Goal: Task Accomplishment & Management: Manage account settings

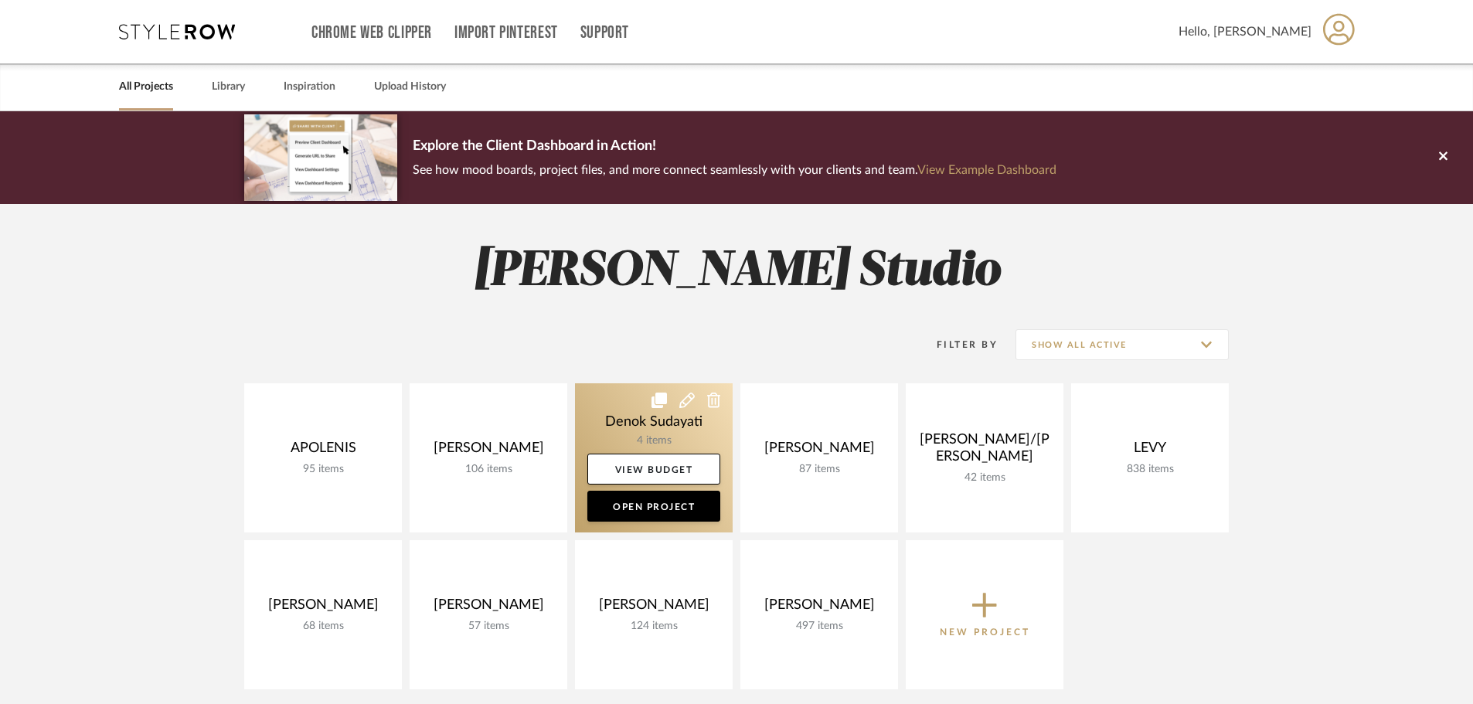
click at [619, 428] on link at bounding box center [654, 457] width 158 height 149
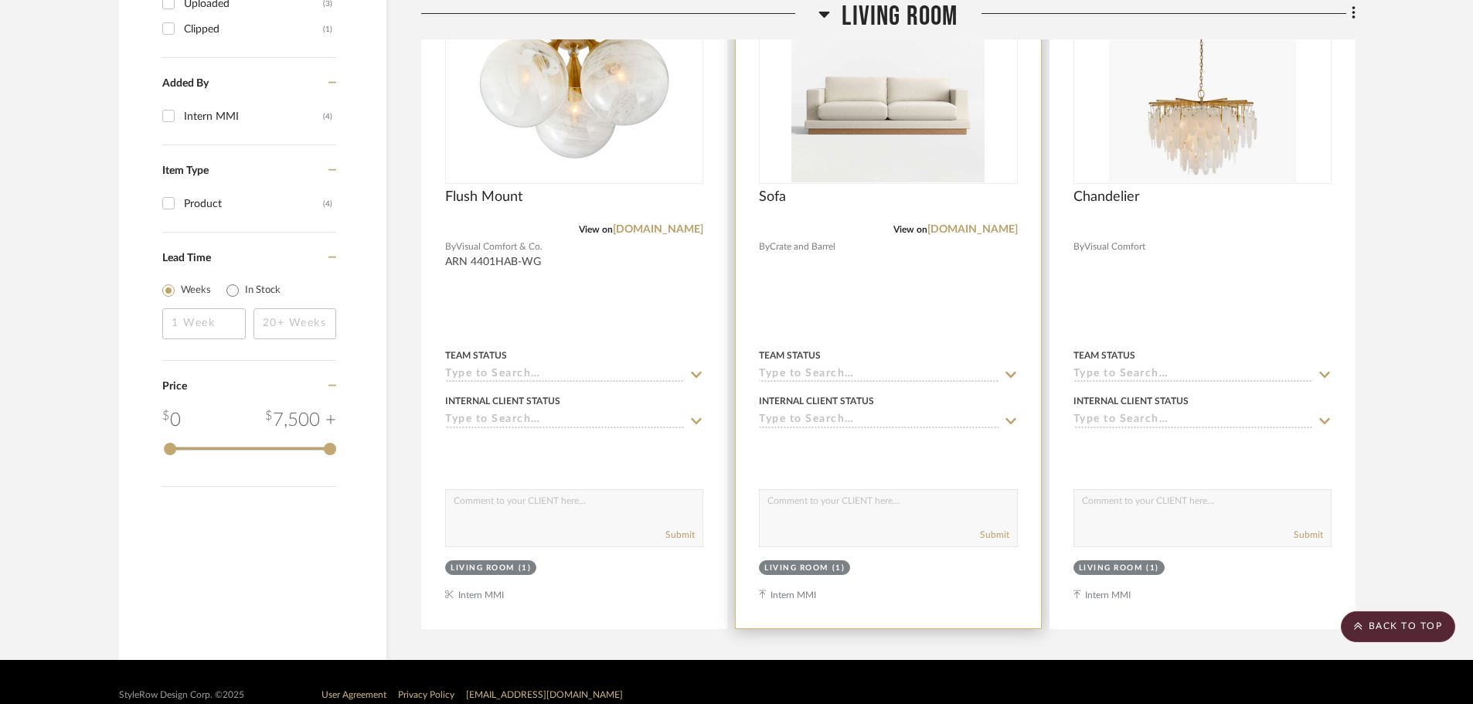
scroll to position [1253, 0]
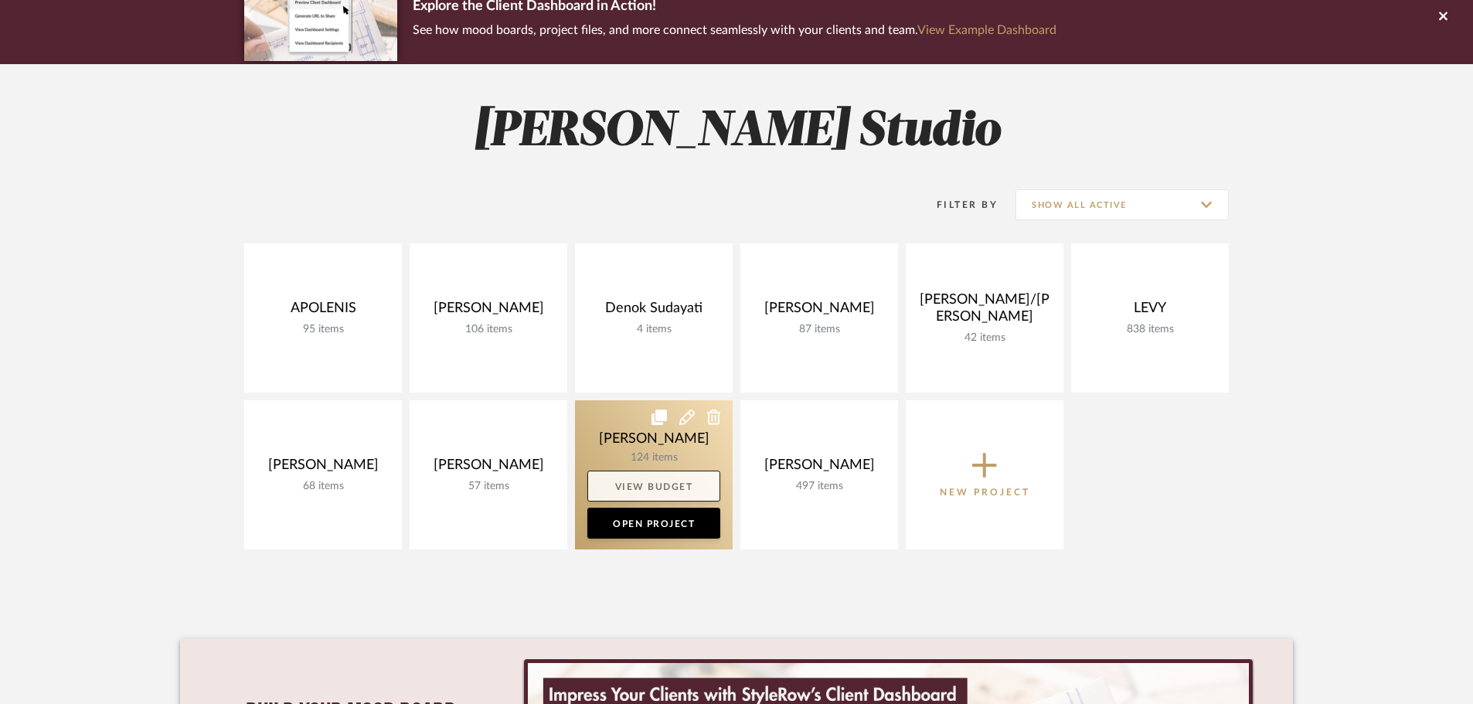
scroll to position [155, 0]
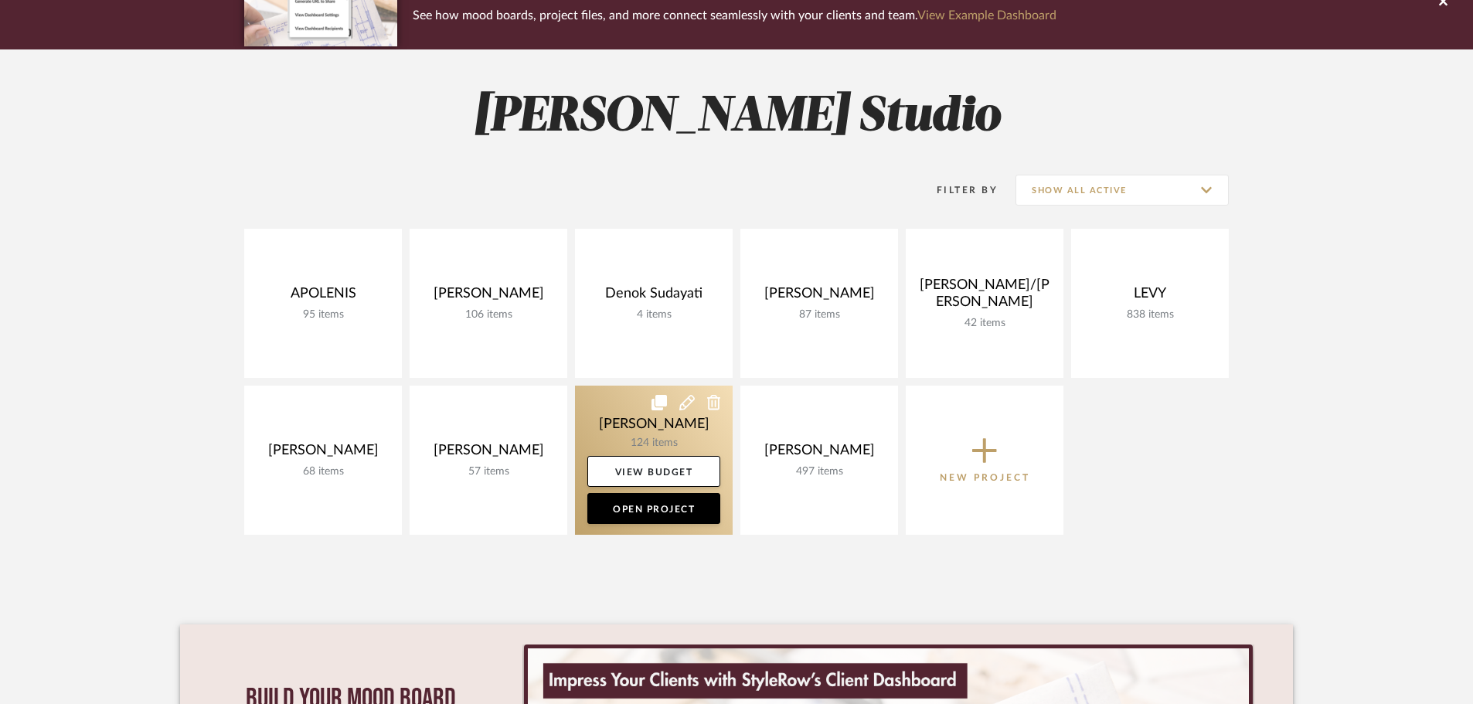
click at [639, 437] on link at bounding box center [654, 460] width 158 height 149
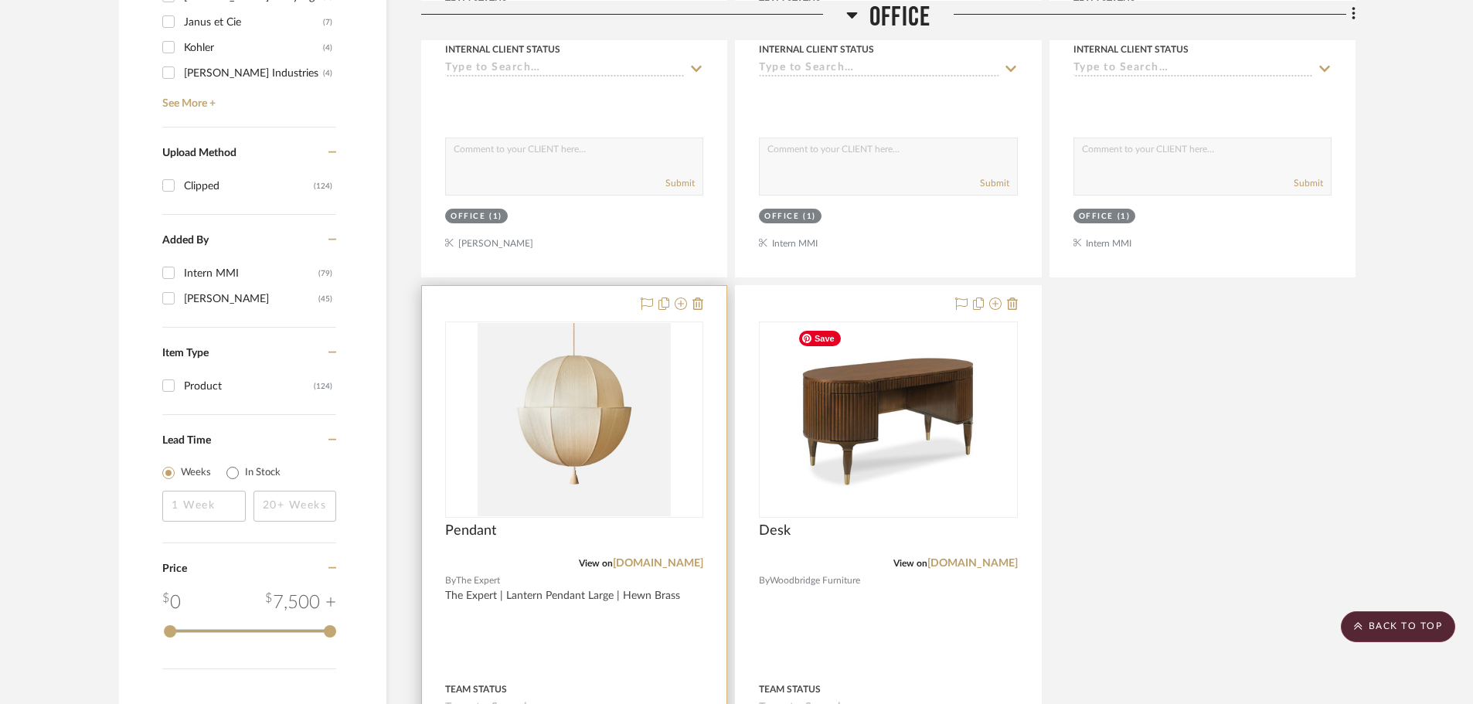
scroll to position [1545, 0]
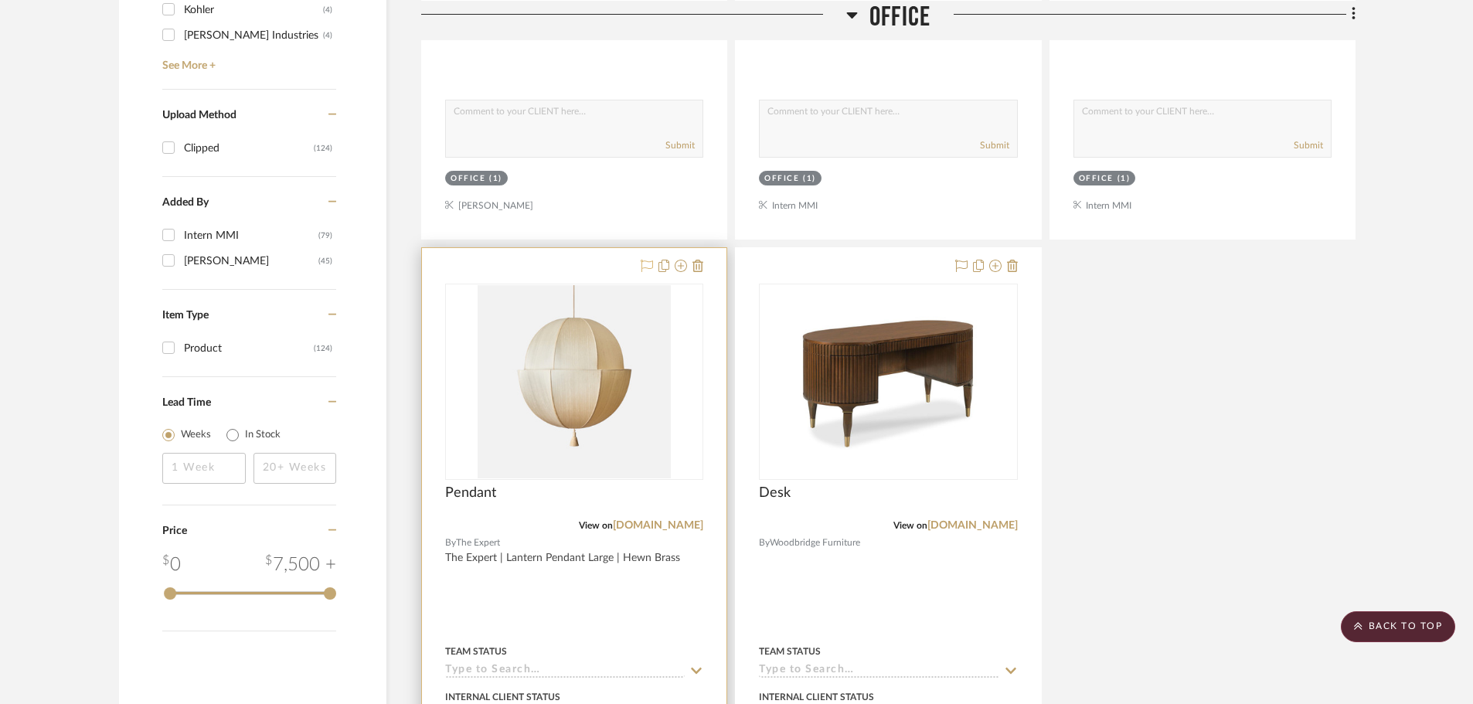
click at [644, 268] on icon at bounding box center [647, 266] width 12 height 12
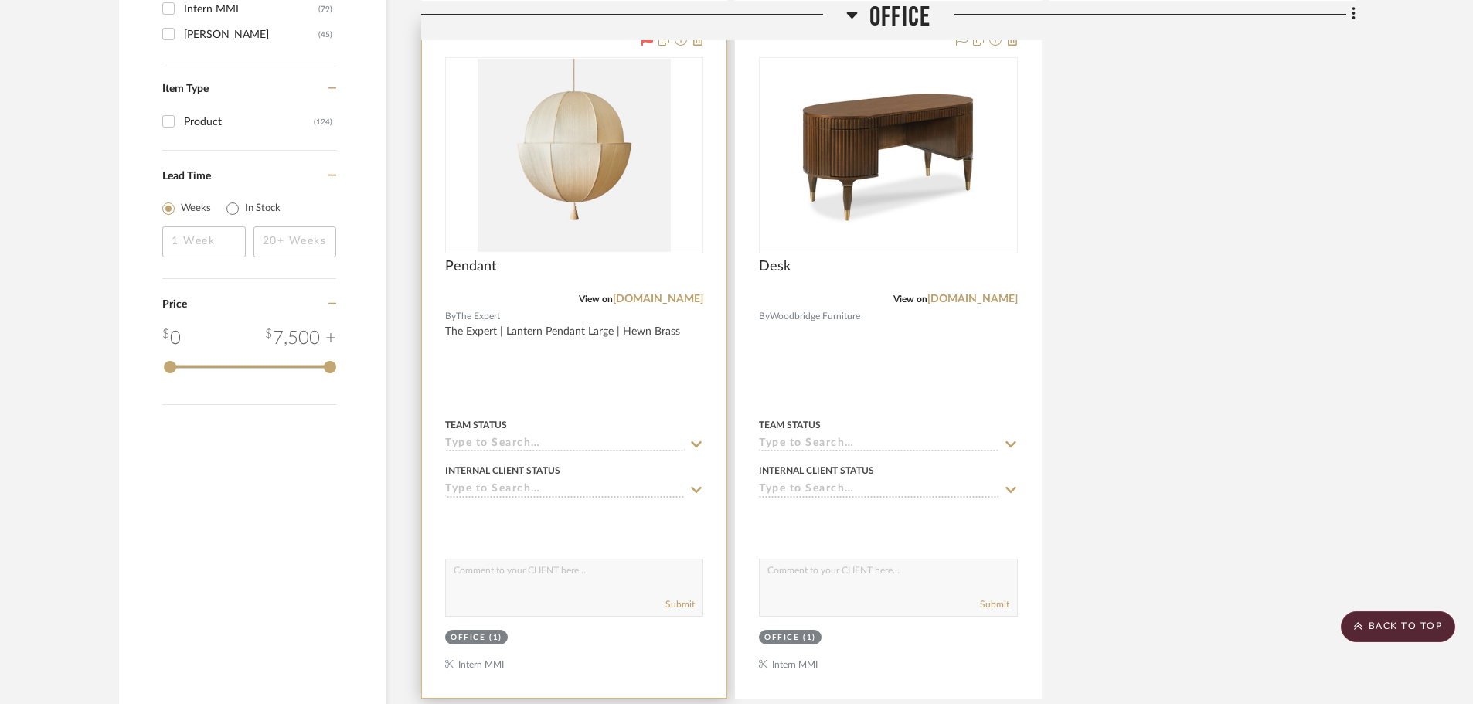
scroll to position [2009, 0]
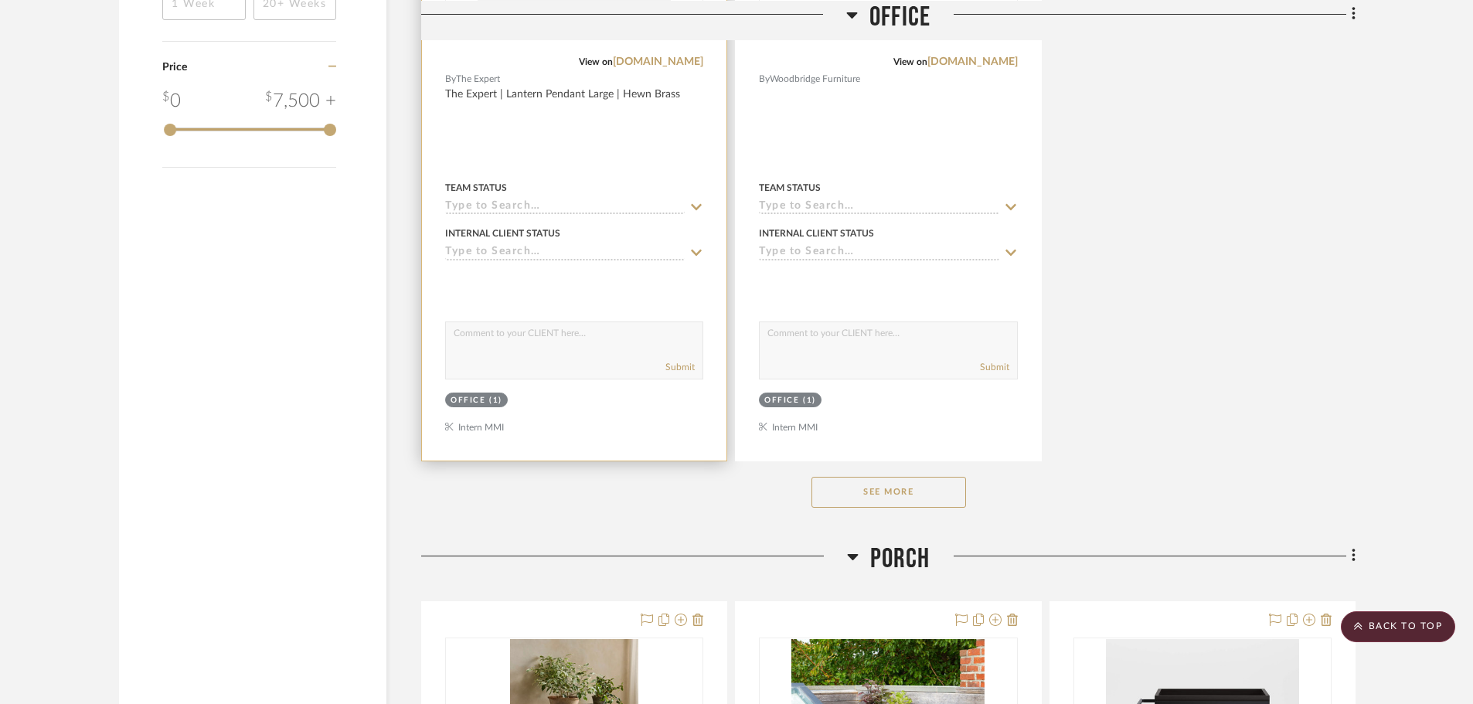
click at [879, 489] on button "See More" at bounding box center [888, 492] width 155 height 31
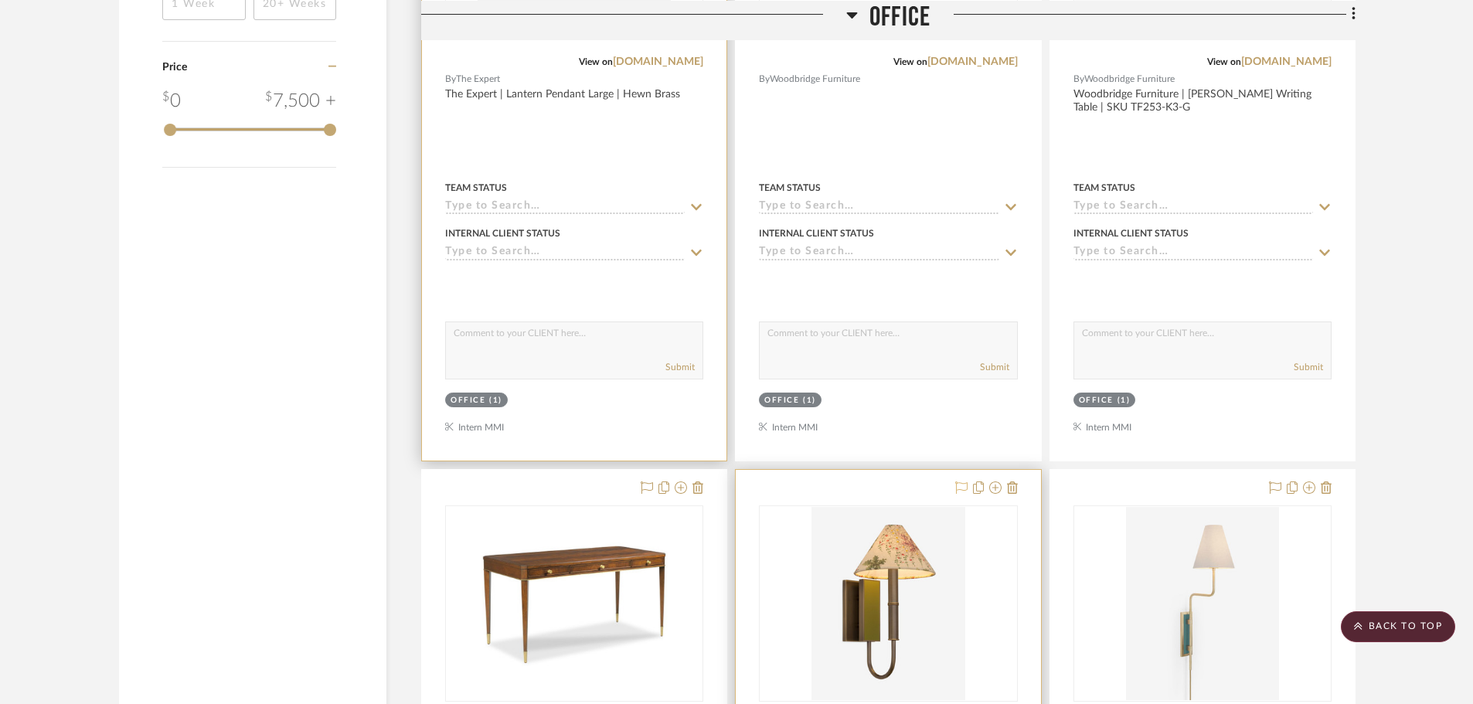
click at [961, 491] on icon at bounding box center [961, 487] width 12 height 12
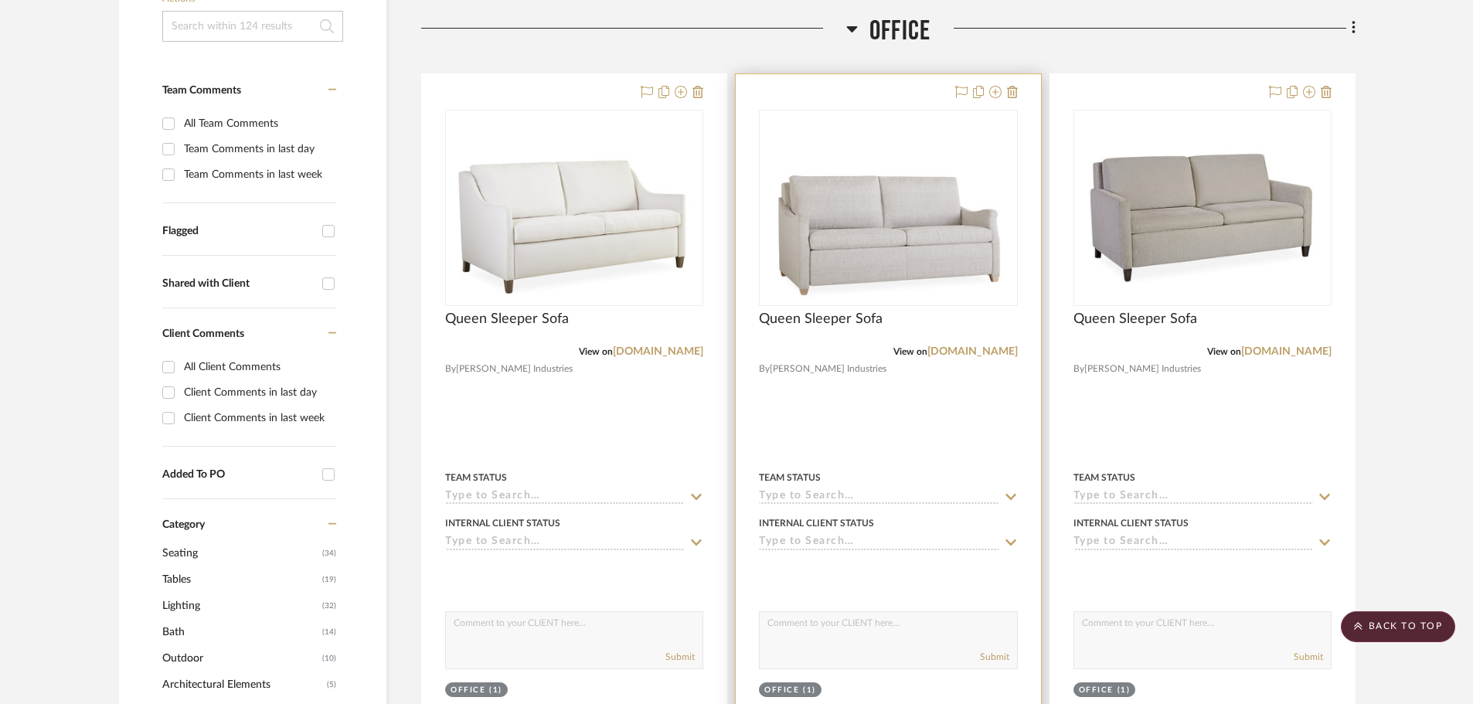
scroll to position [232, 0]
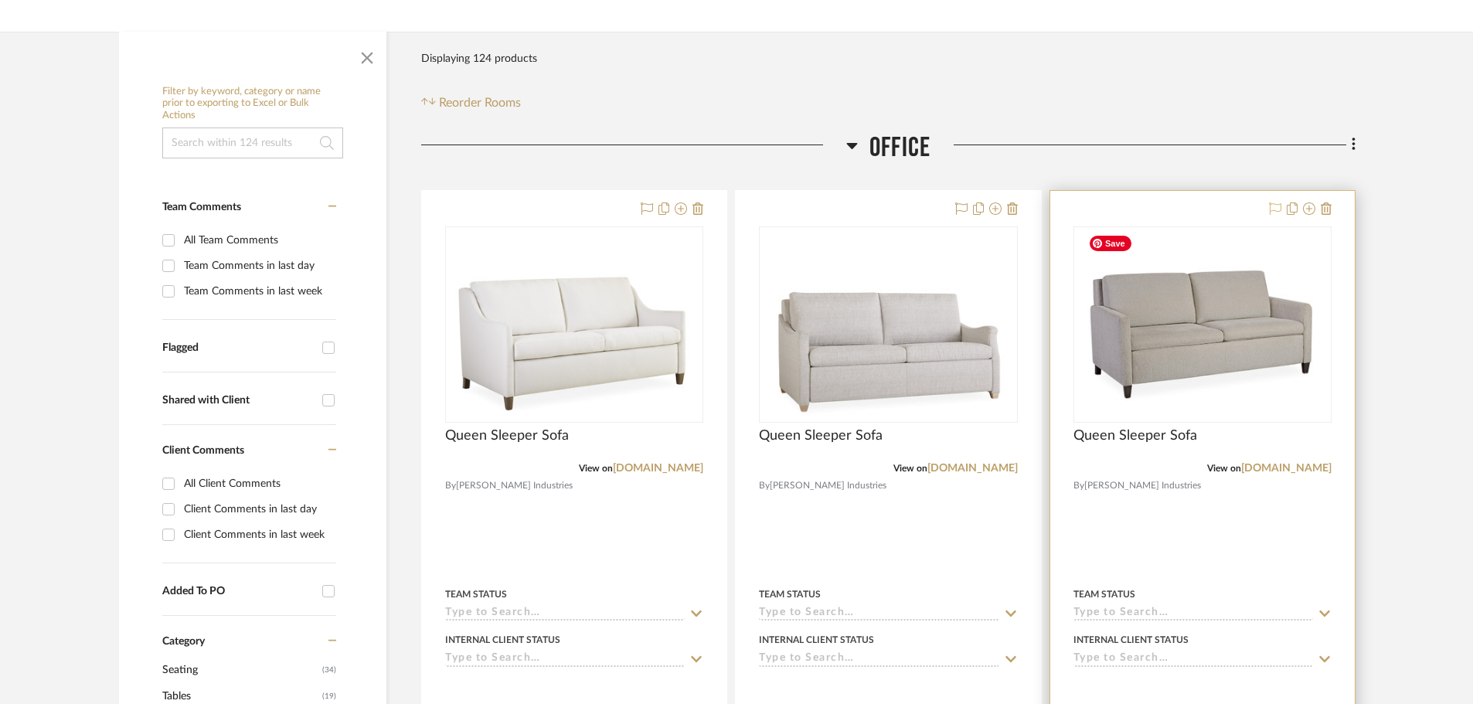
click at [1270, 206] on icon at bounding box center [1275, 208] width 12 height 12
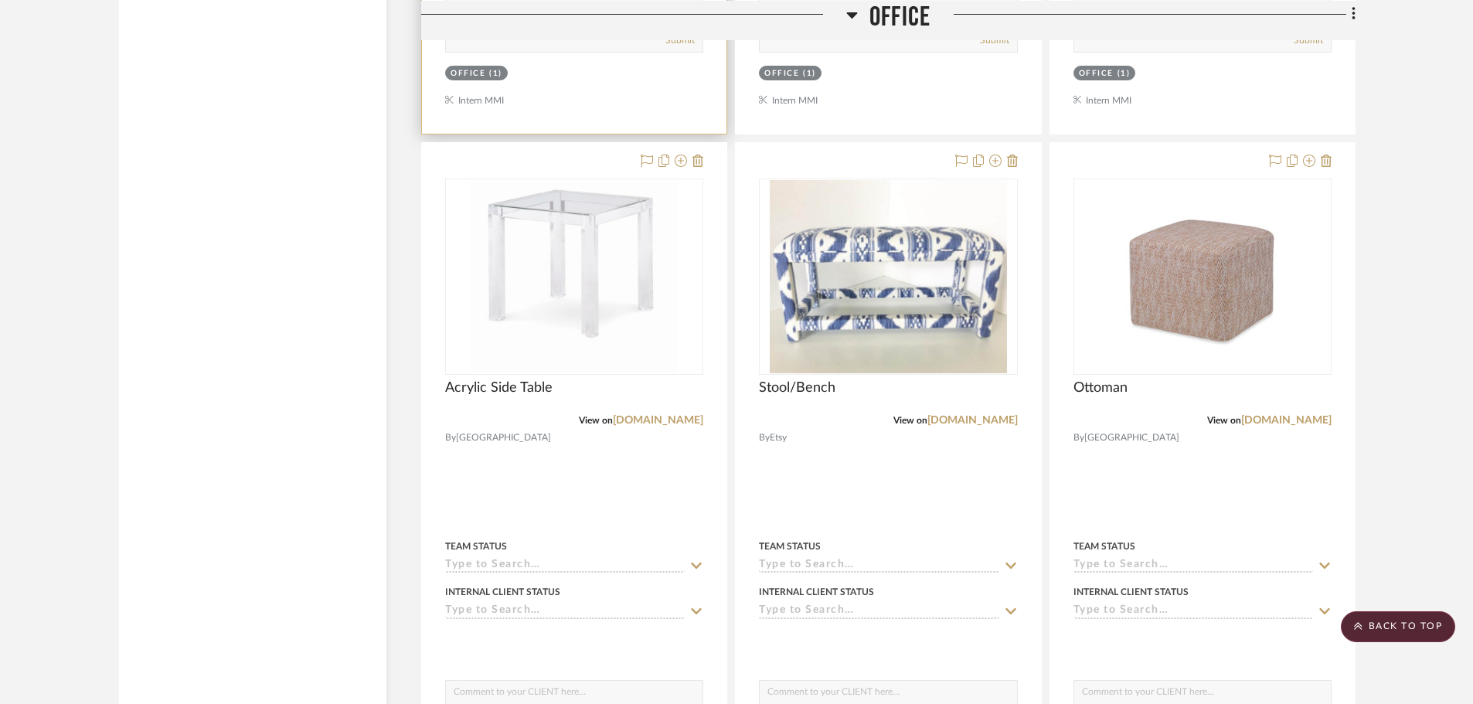
scroll to position [4250, 0]
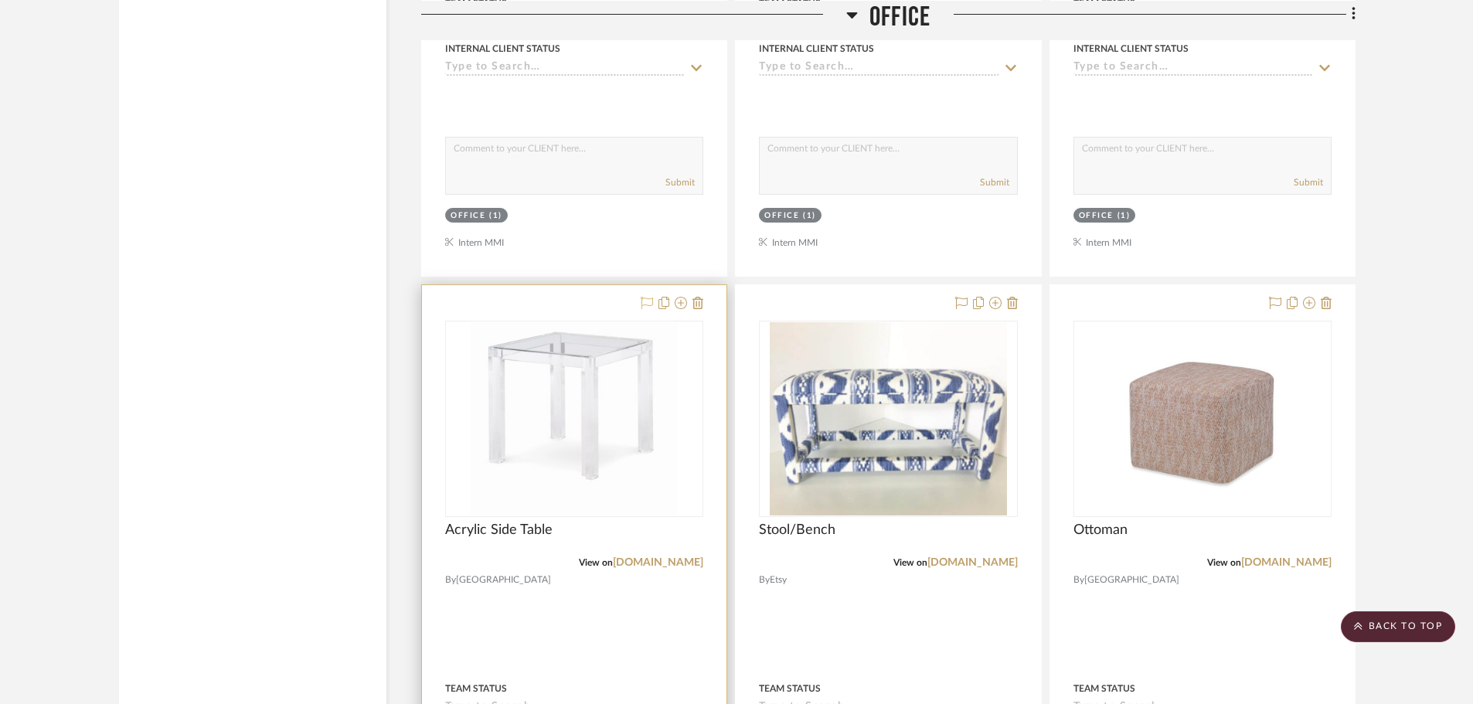
click at [645, 298] on icon at bounding box center [647, 303] width 12 height 12
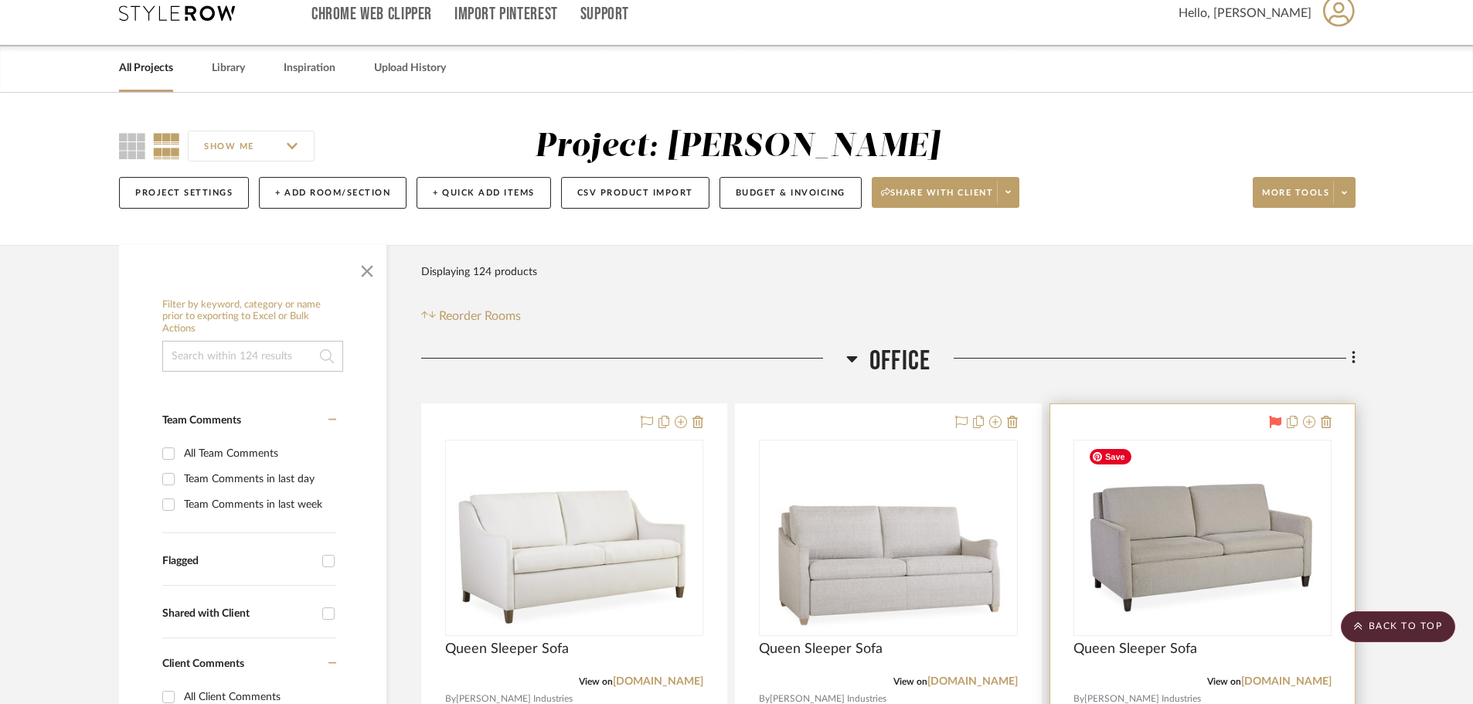
scroll to position [0, 0]
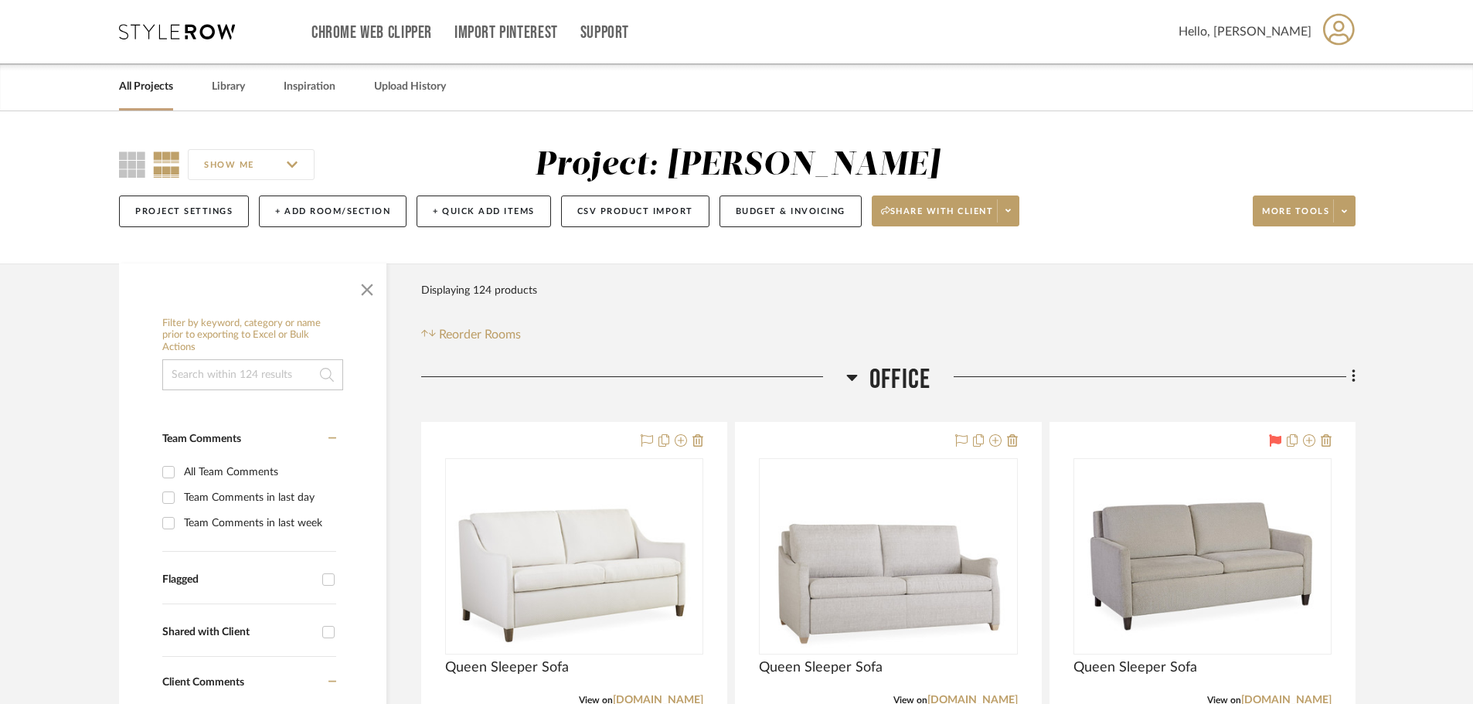
click at [855, 377] on icon at bounding box center [852, 377] width 12 height 19
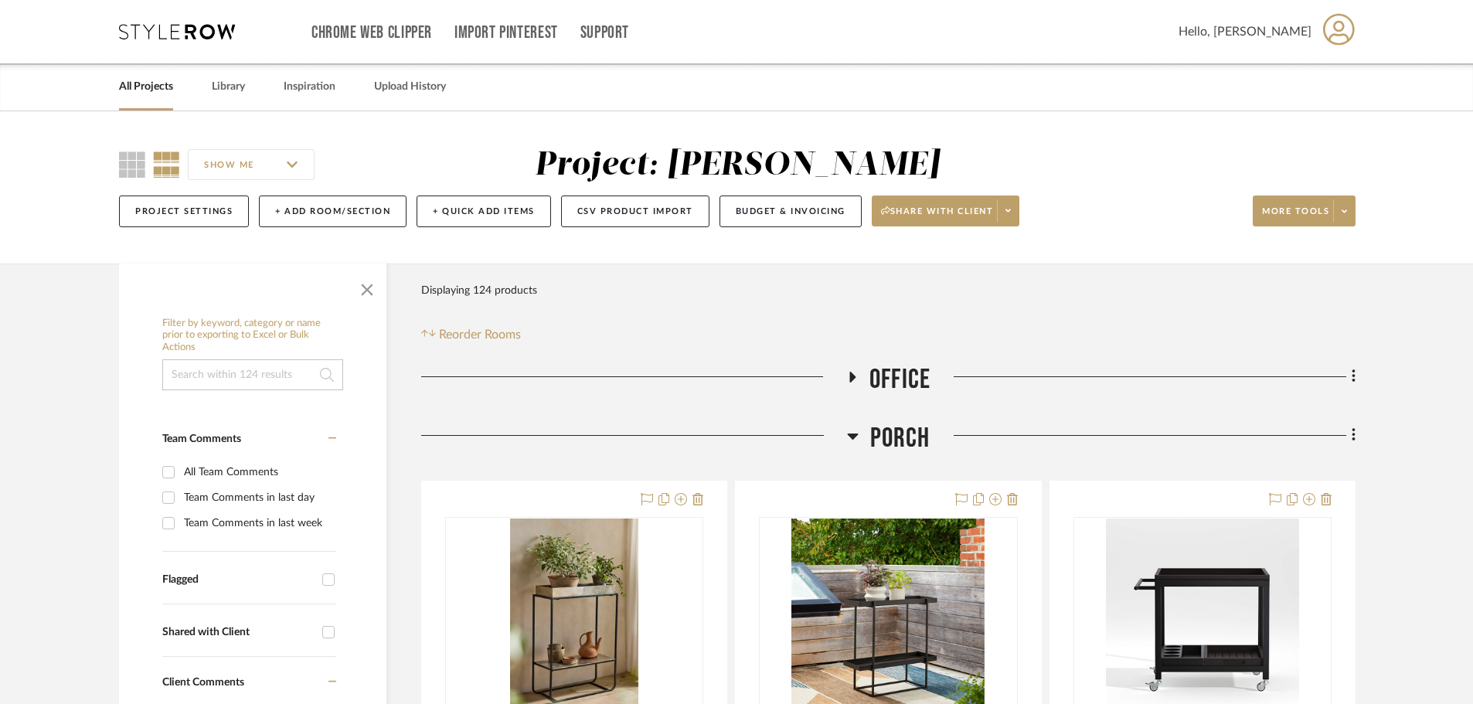
click at [852, 437] on icon at bounding box center [852, 436] width 11 height 6
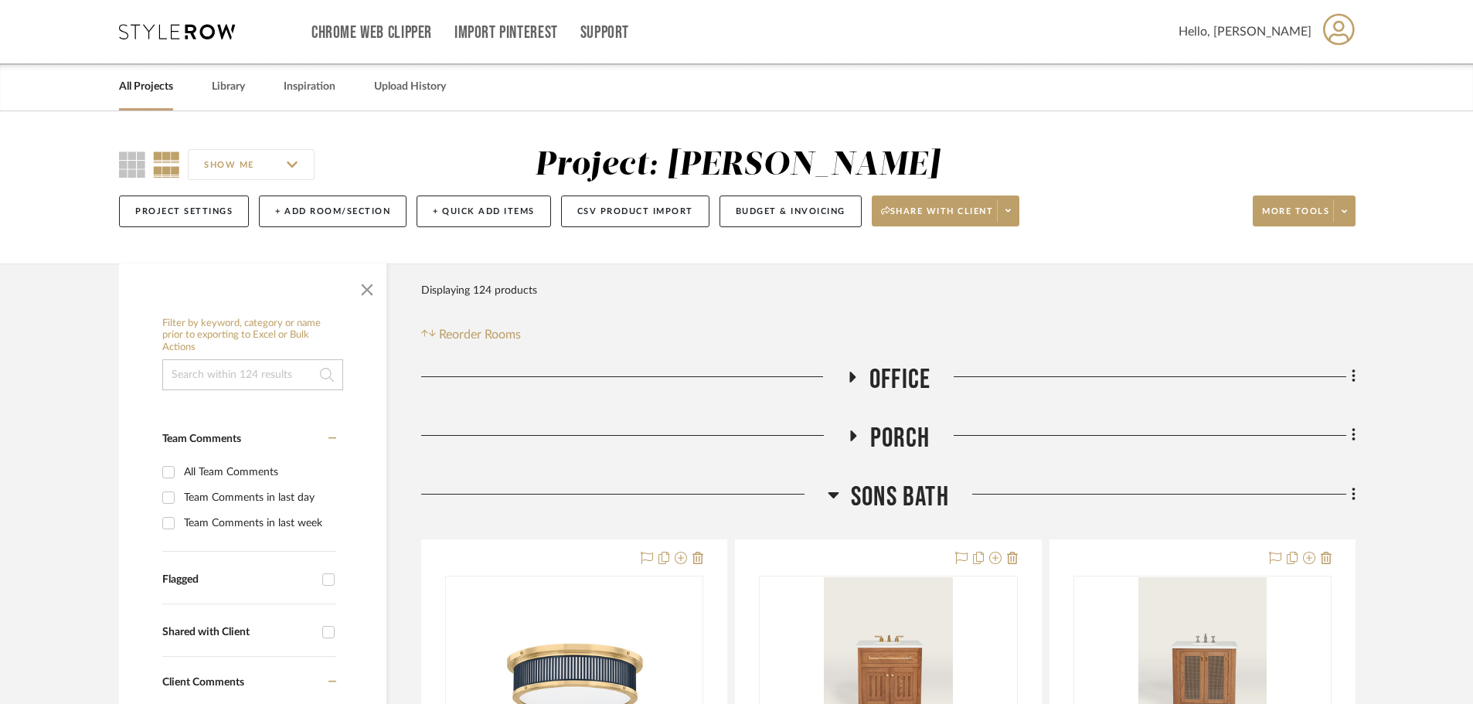
click at [852, 434] on icon at bounding box center [853, 435] width 6 height 11
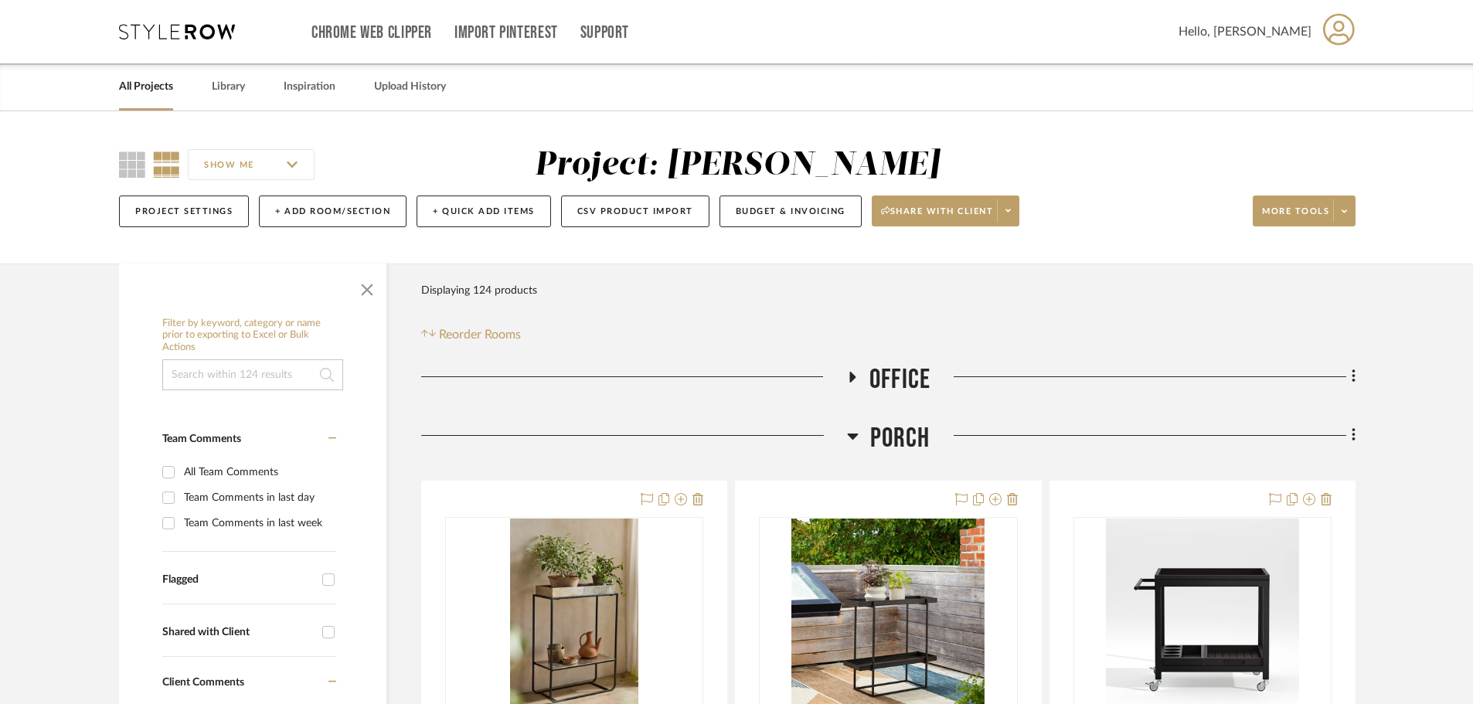
click at [852, 434] on icon at bounding box center [852, 436] width 11 height 6
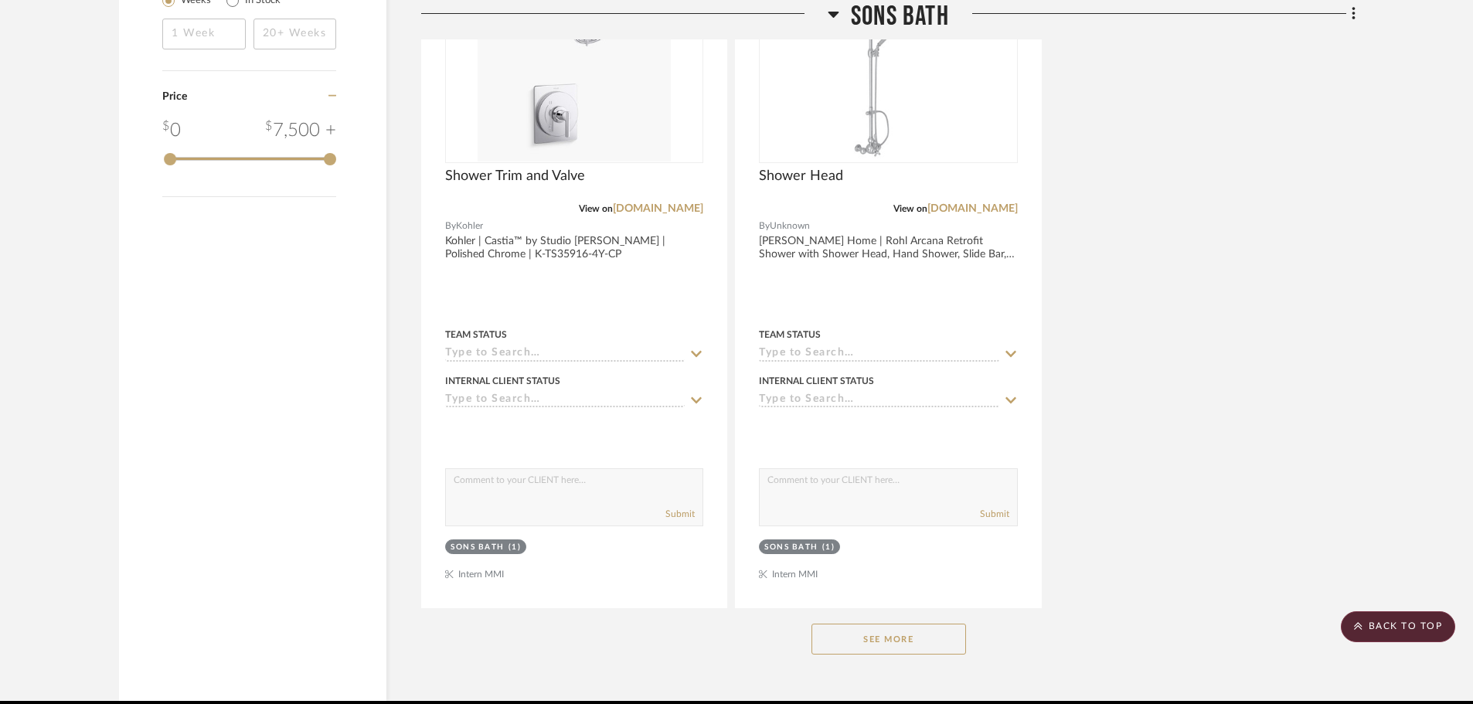
scroll to position [2048, 0]
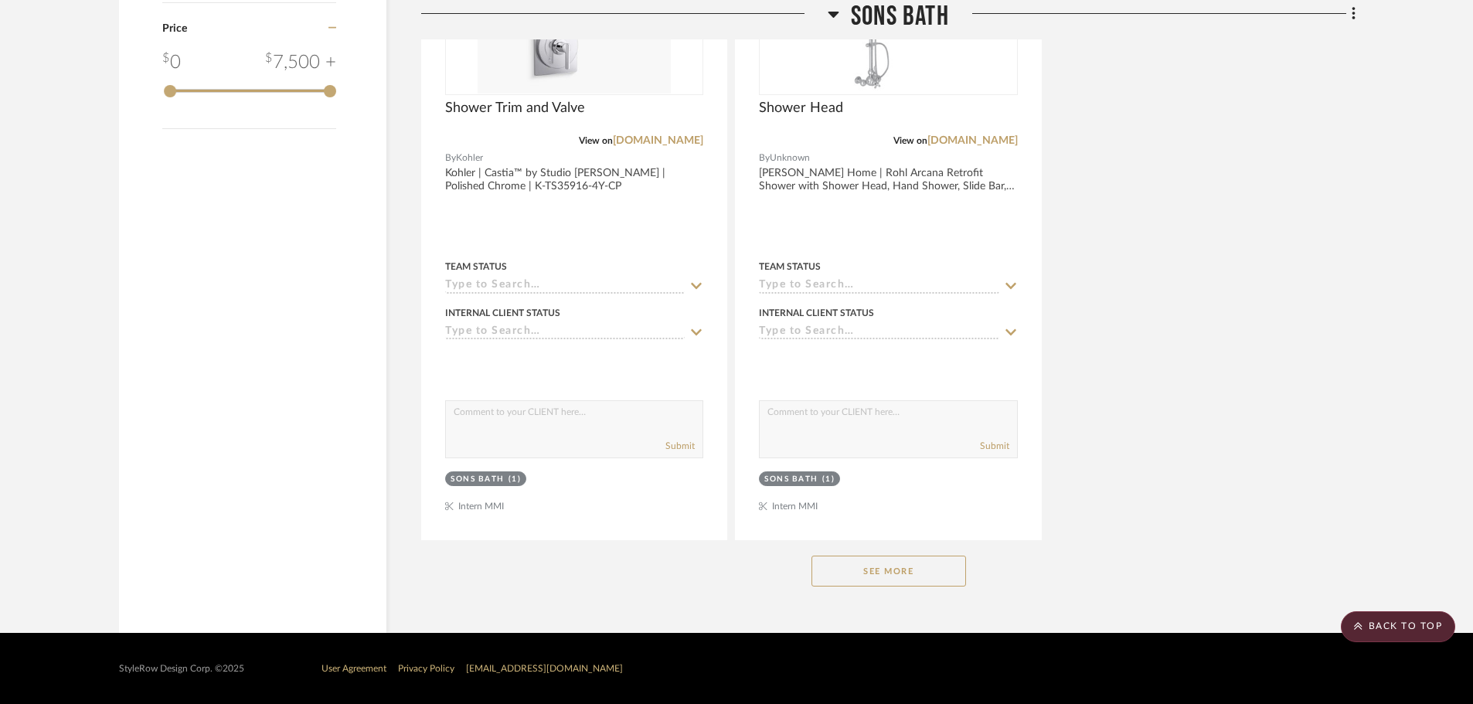
click at [911, 567] on button "See More" at bounding box center [888, 571] width 155 height 31
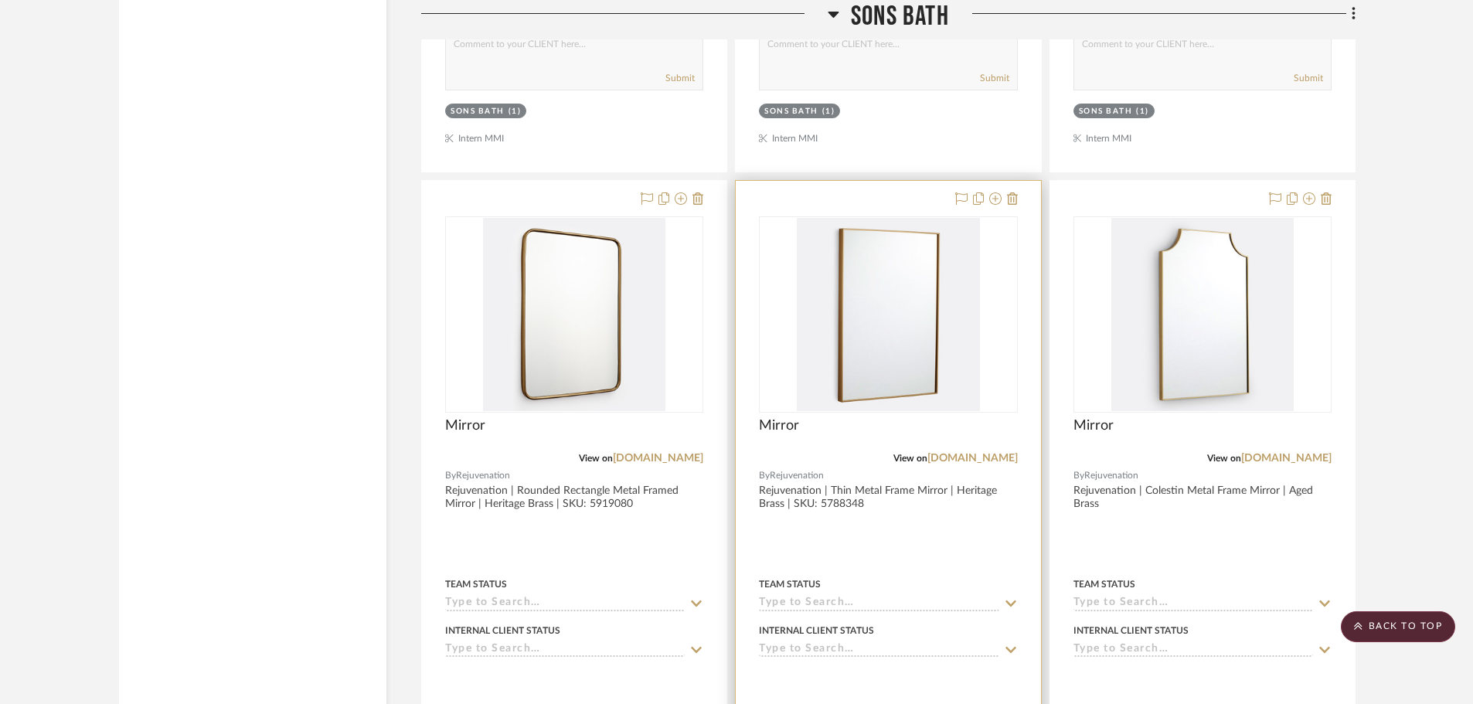
scroll to position [10638, 0]
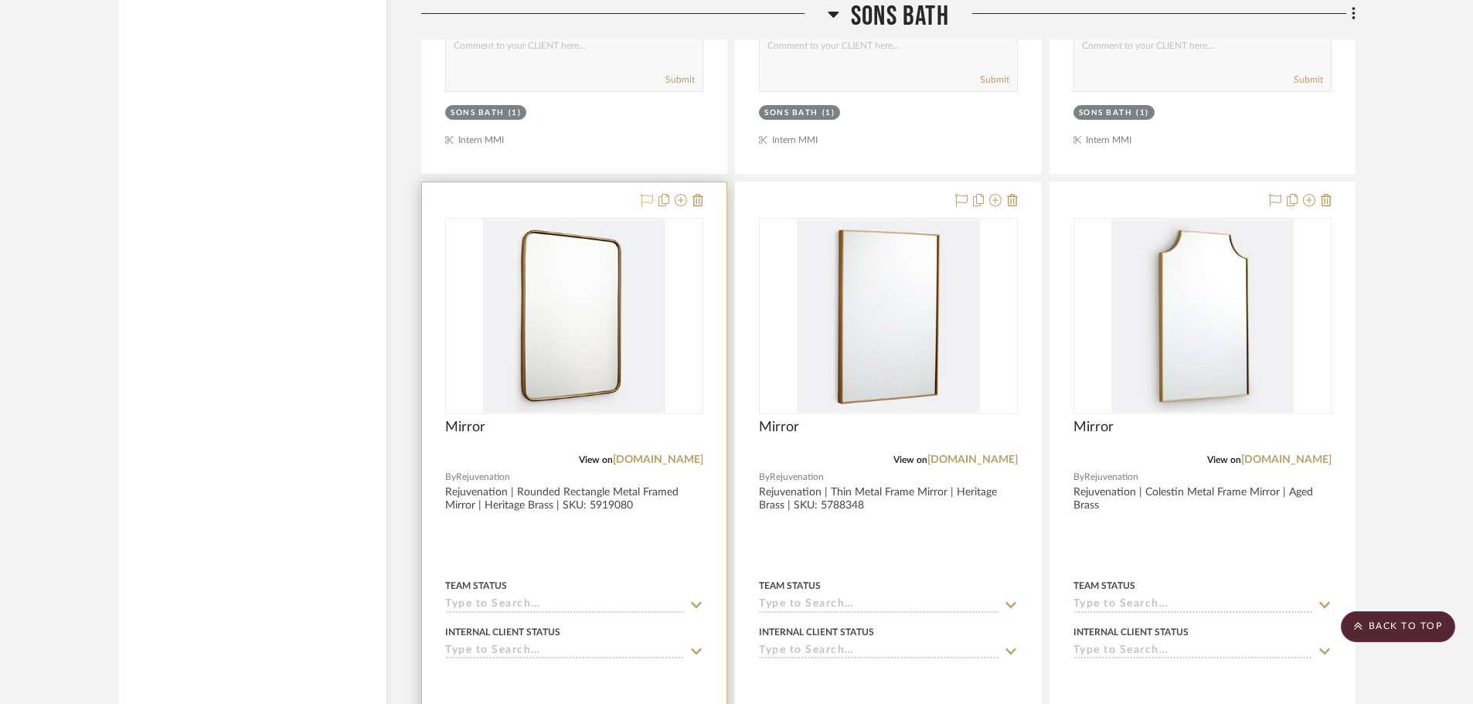
click at [642, 197] on icon at bounding box center [647, 200] width 12 height 12
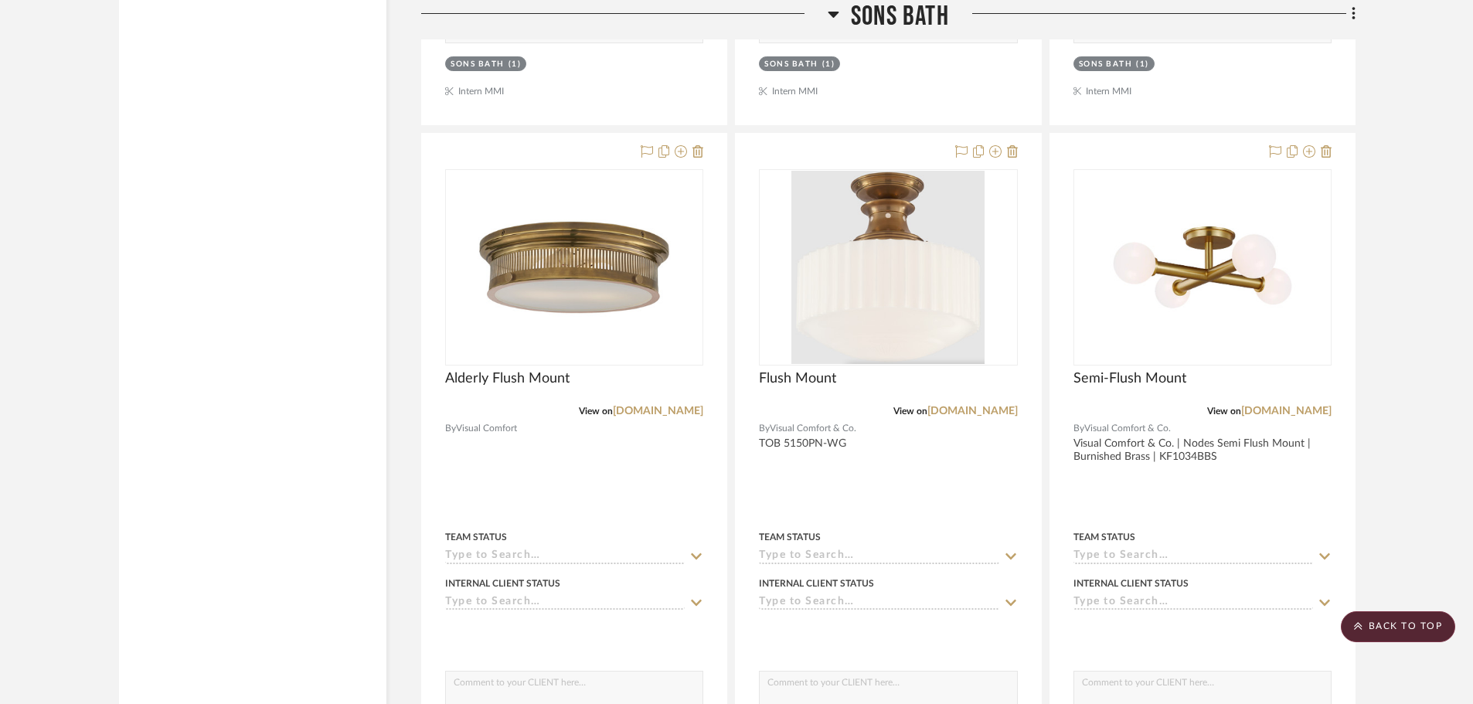
scroll to position [8629, 0]
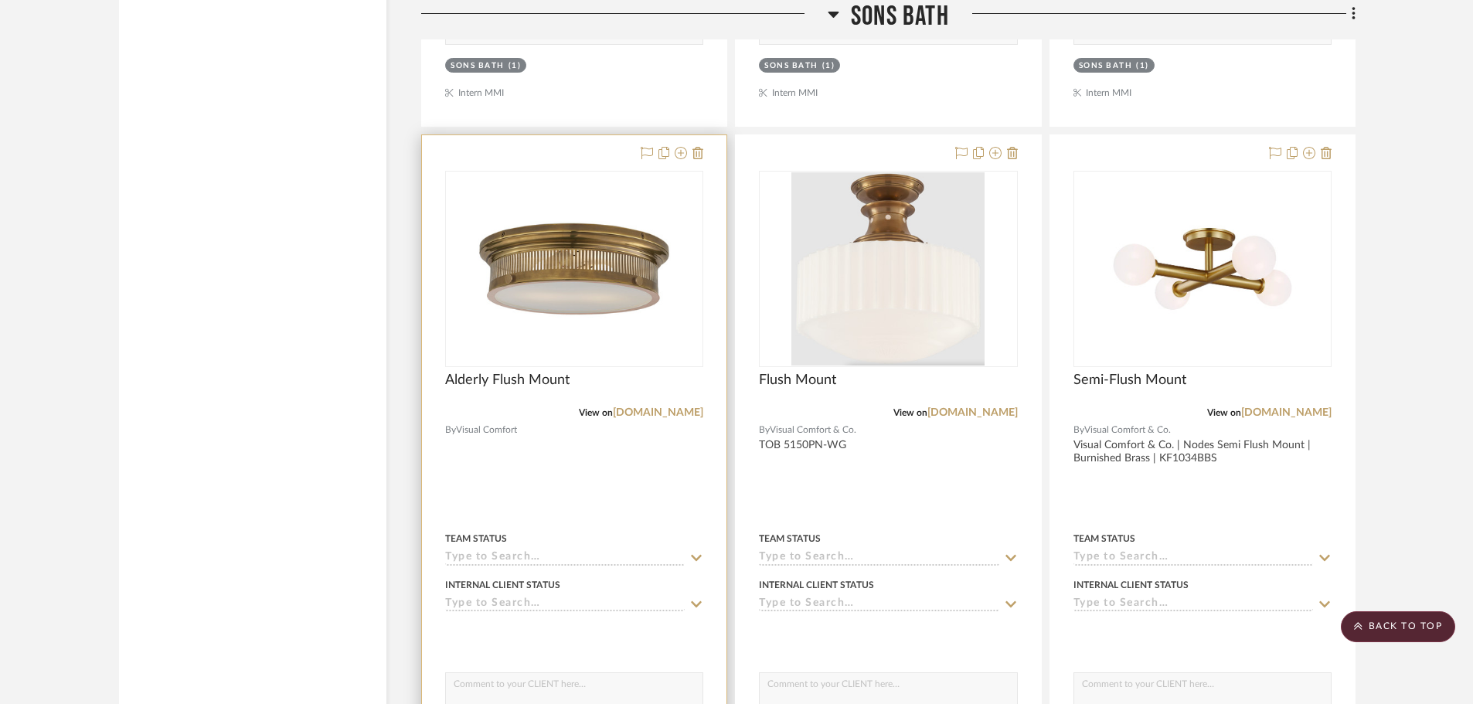
click at [640, 150] on div at bounding box center [669, 153] width 68 height 19
click at [641, 150] on icon at bounding box center [647, 153] width 12 height 12
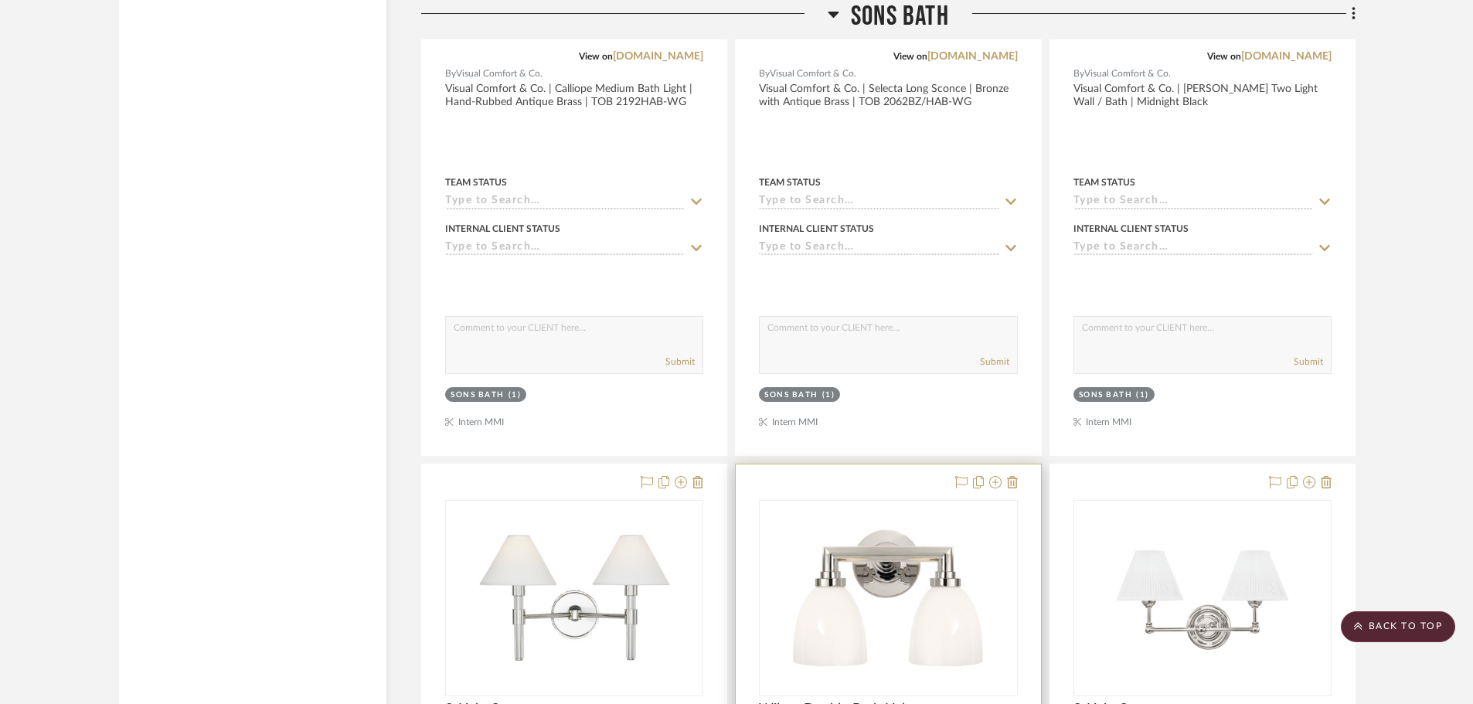
scroll to position [6620, 0]
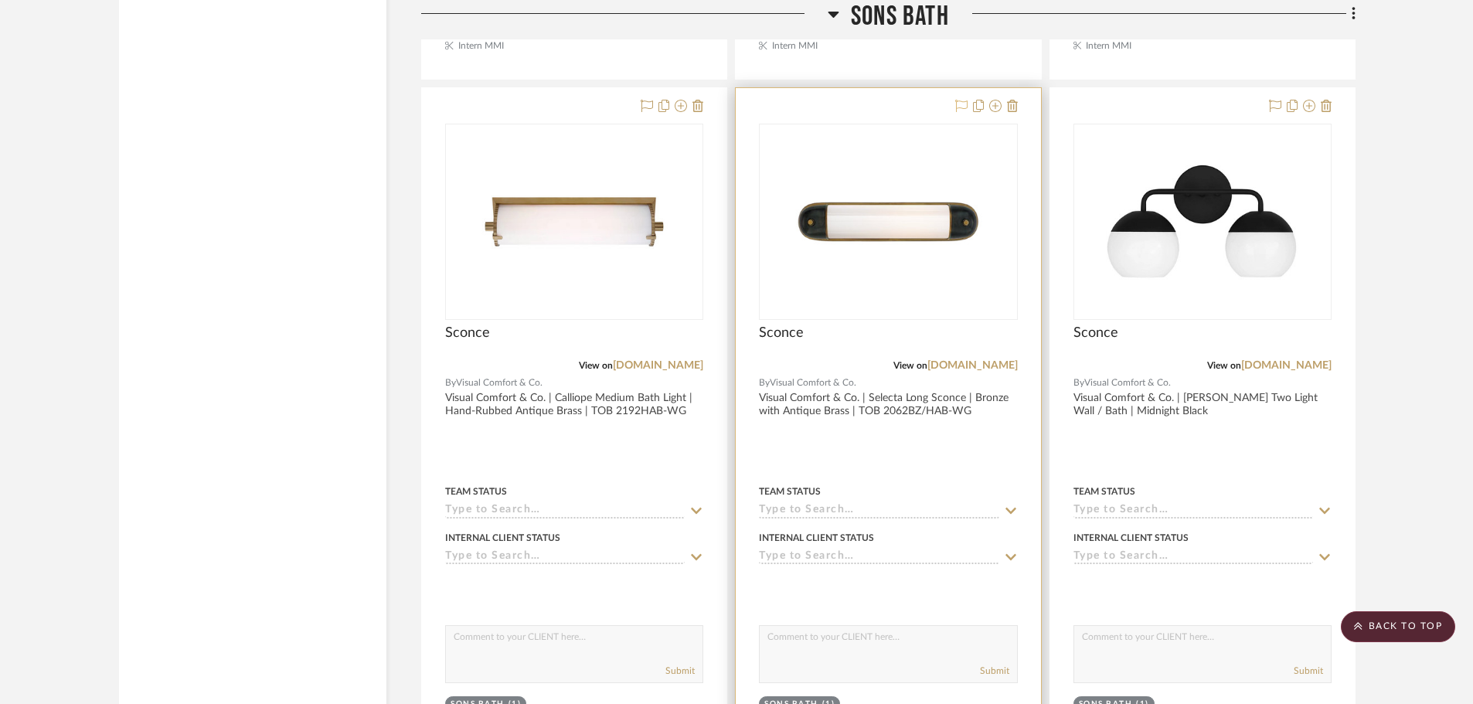
click at [957, 107] on icon at bounding box center [961, 106] width 12 height 12
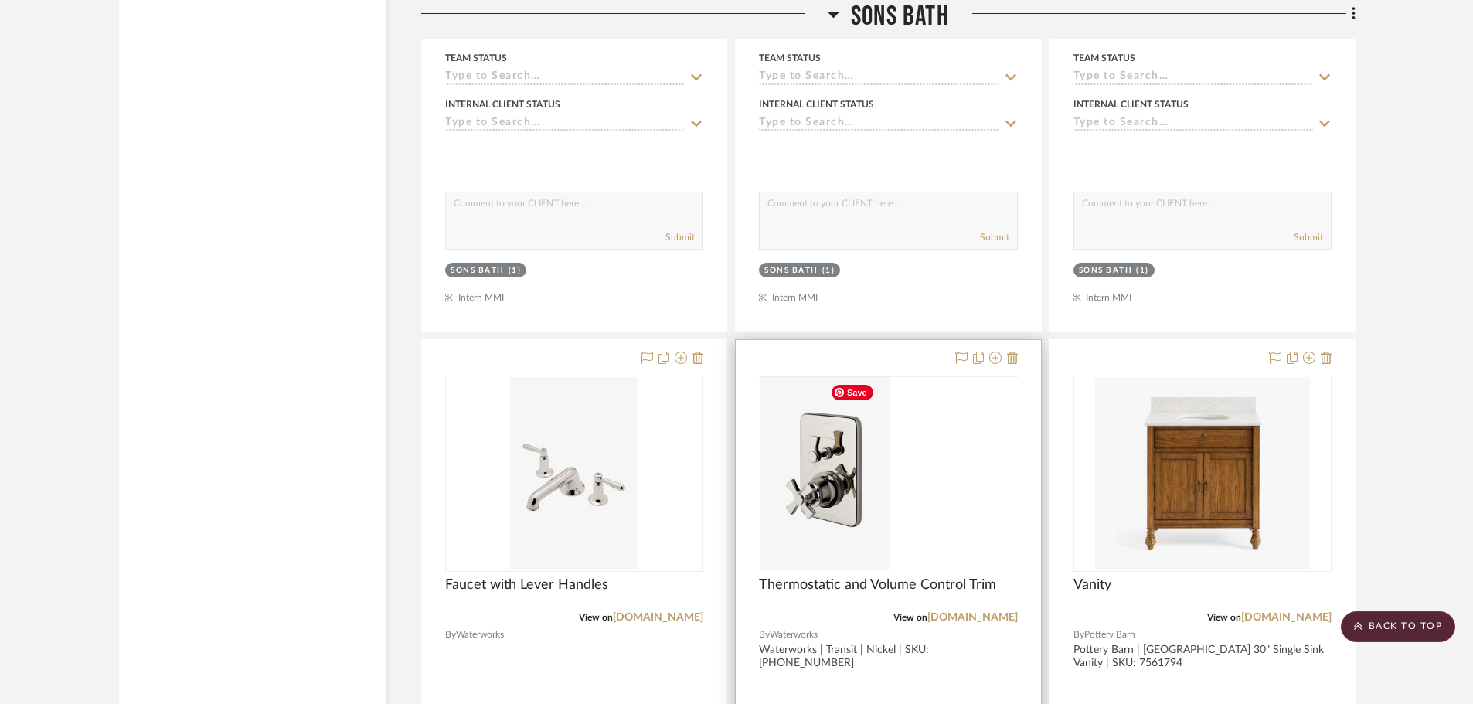
scroll to position [5152, 0]
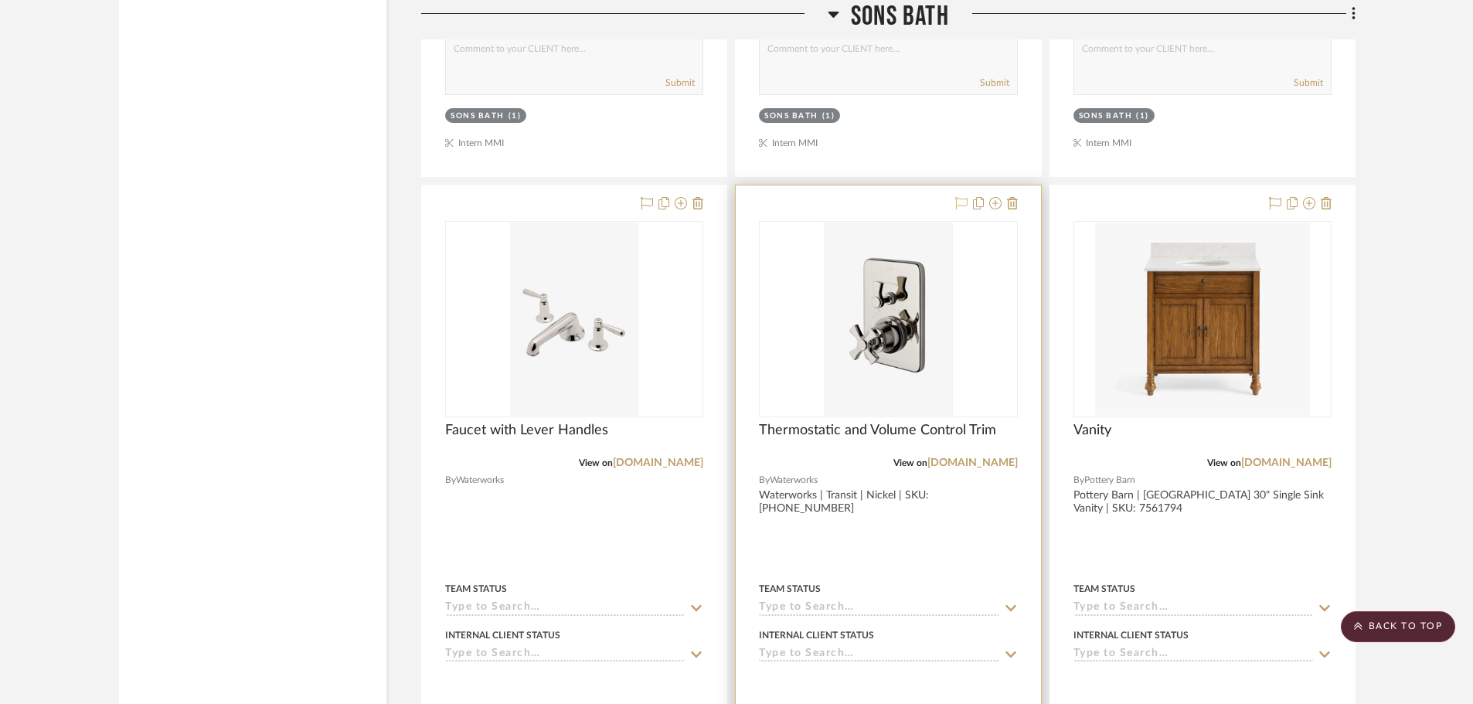
click at [957, 207] on icon at bounding box center [961, 203] width 12 height 12
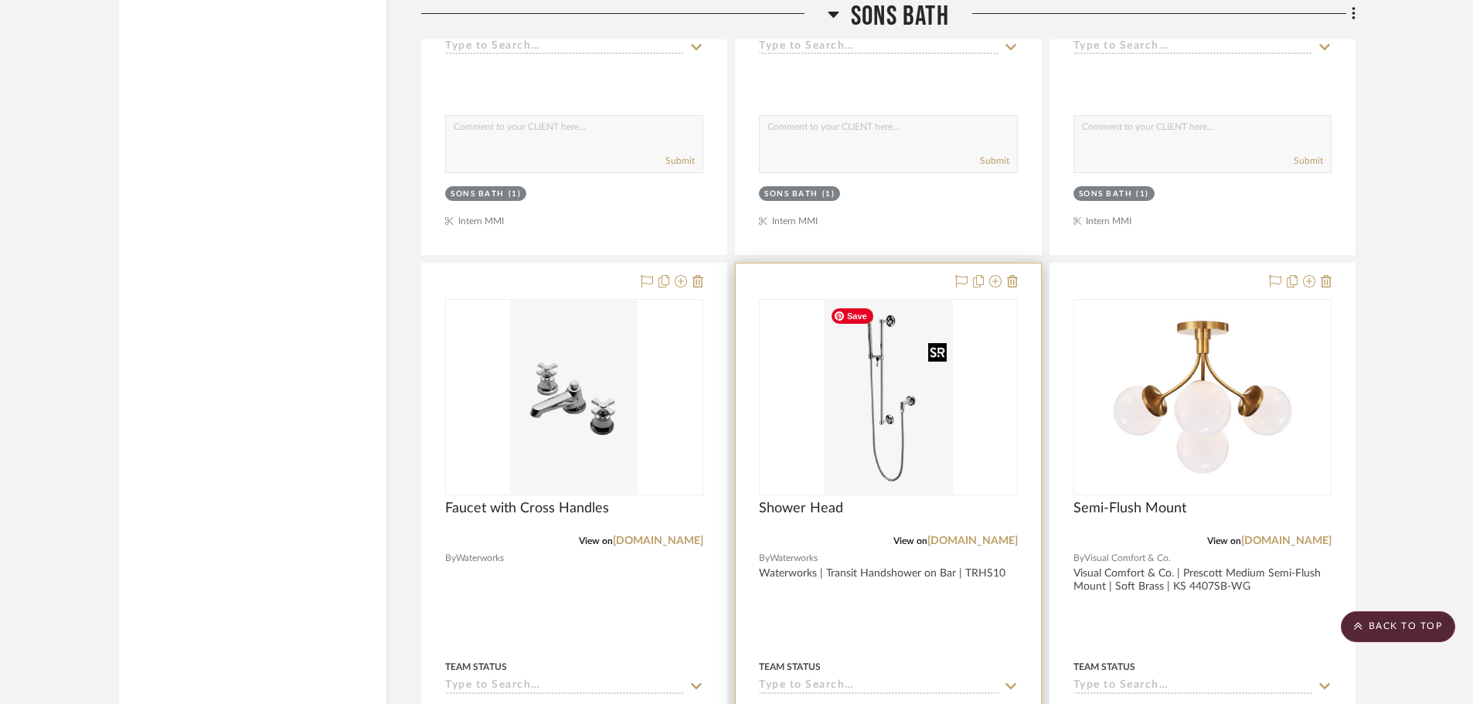
scroll to position [3091, 0]
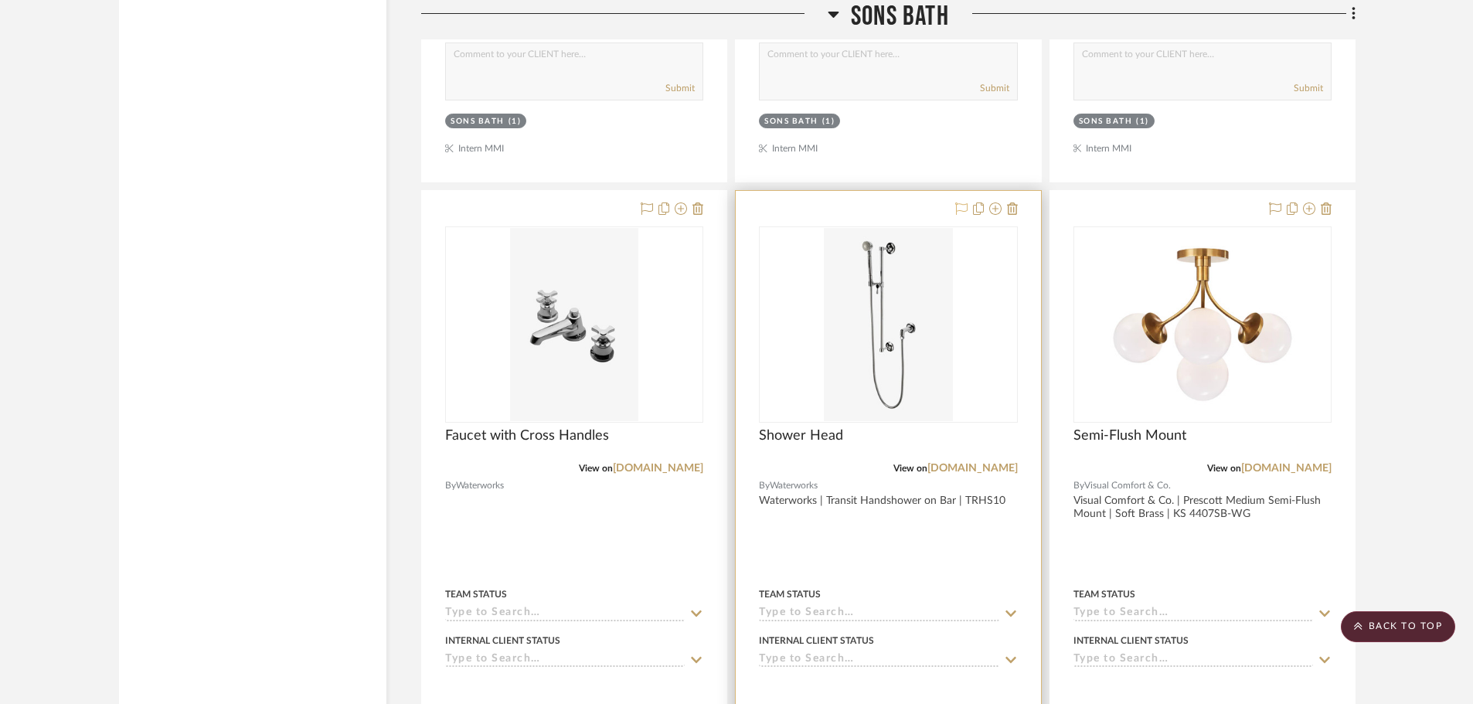
click at [957, 216] on button at bounding box center [961, 209] width 12 height 19
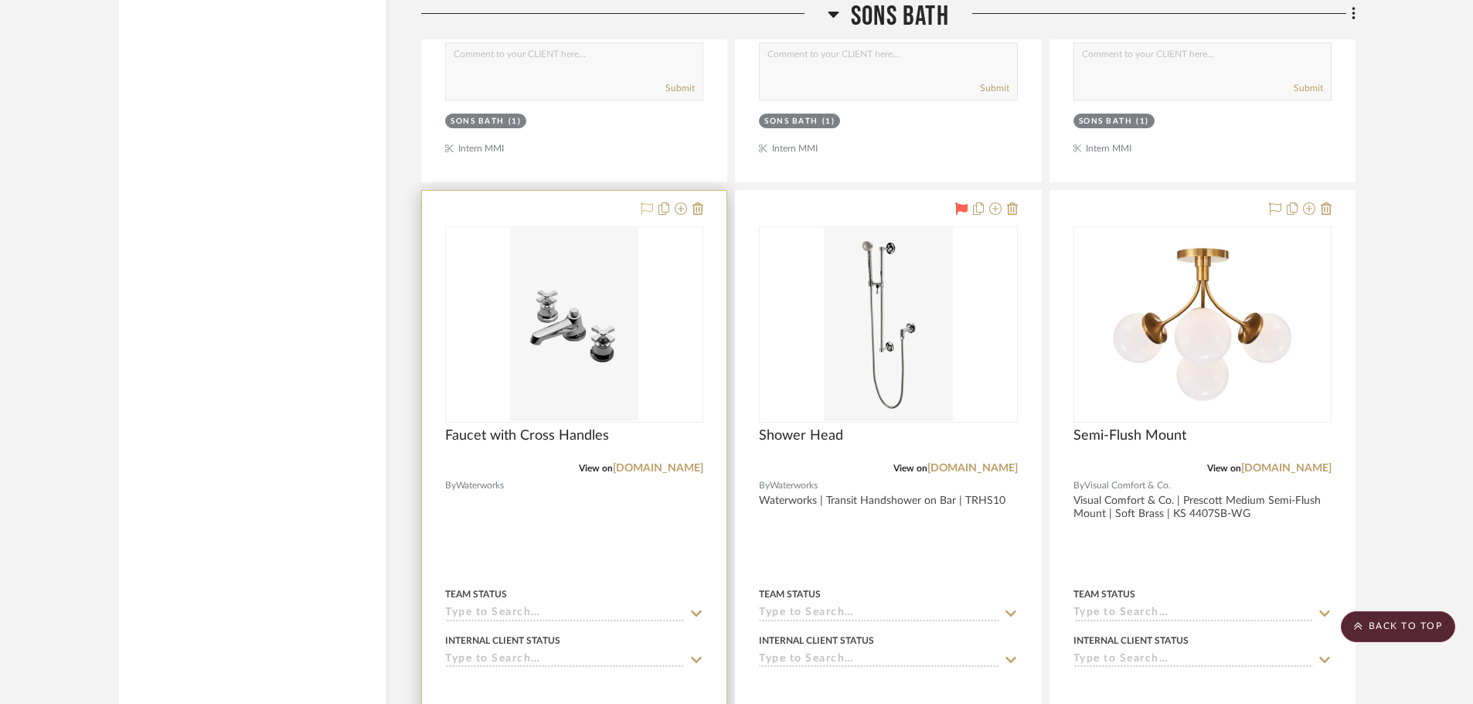
click at [645, 209] on icon at bounding box center [647, 208] width 12 height 12
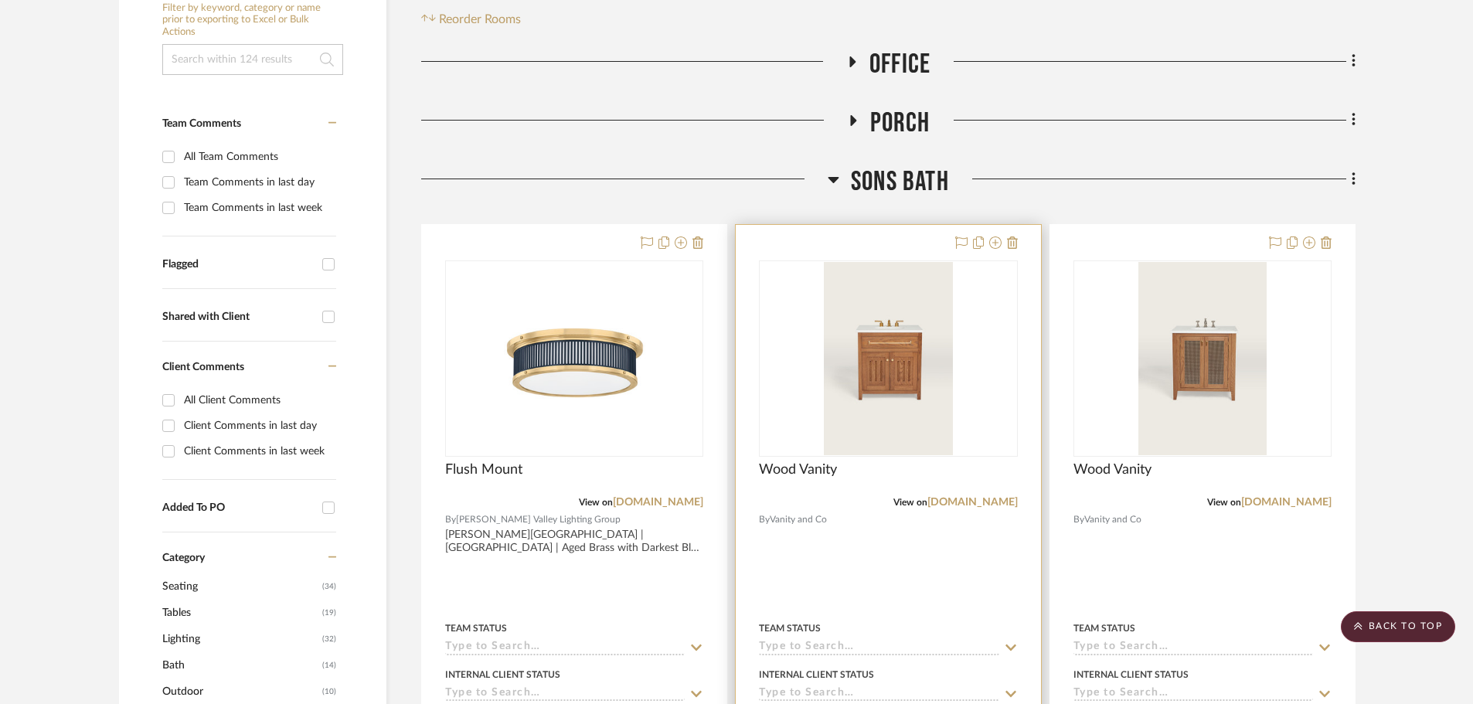
scroll to position [232, 0]
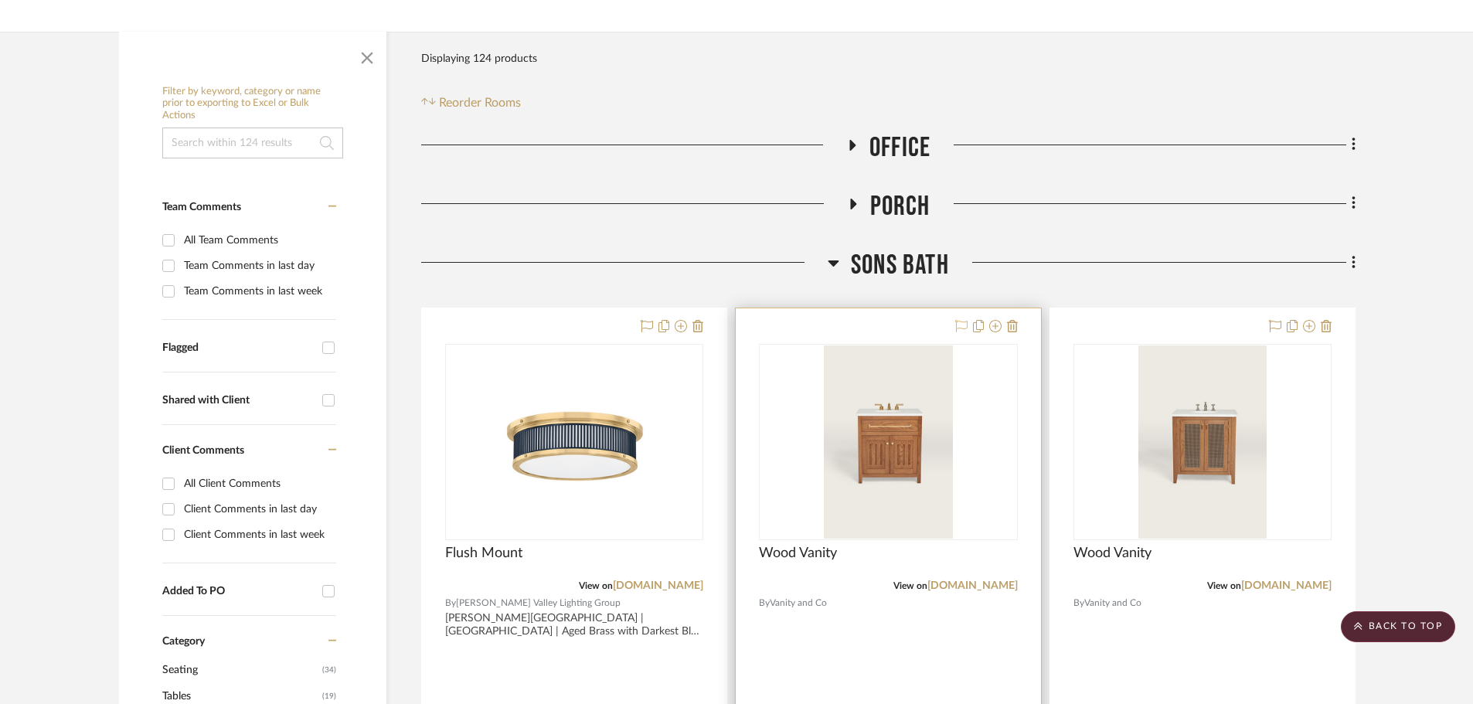
click at [962, 322] on icon at bounding box center [961, 326] width 12 height 12
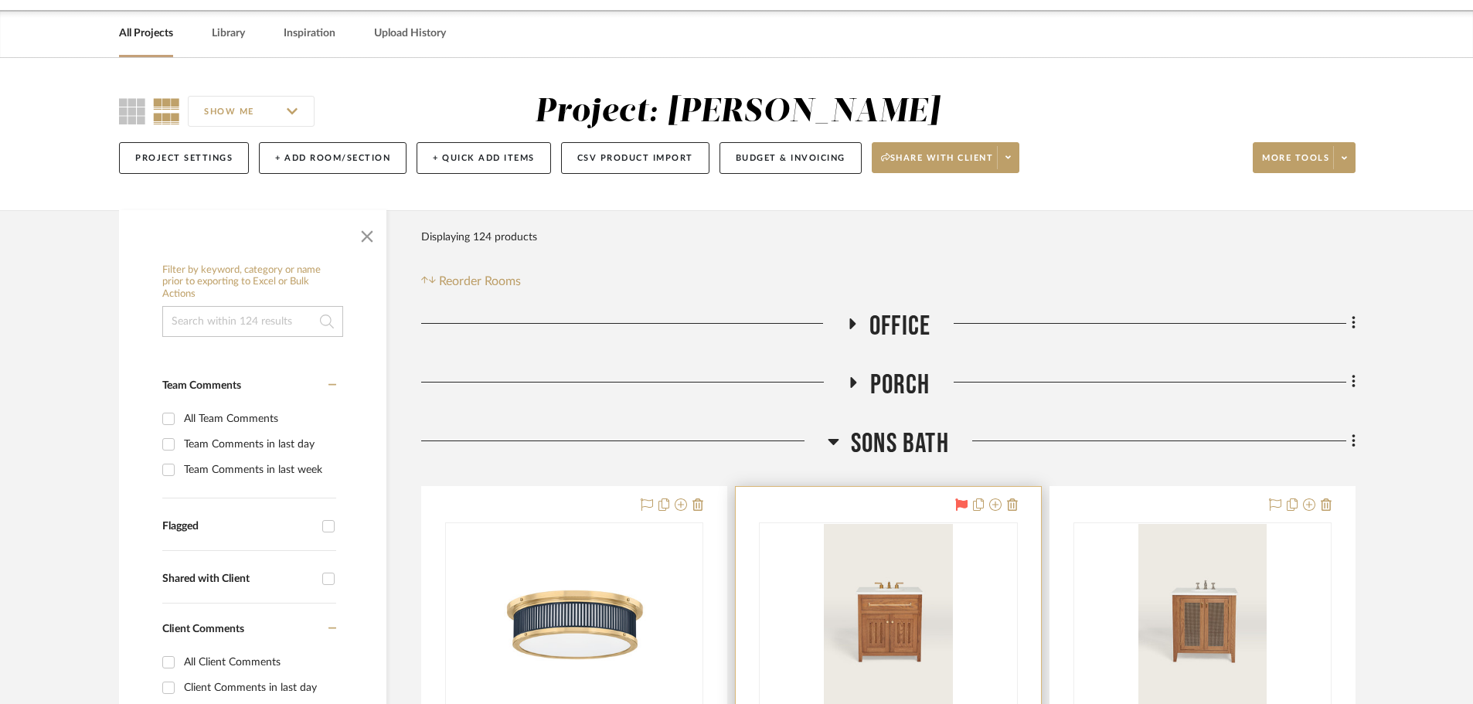
scroll to position [77, 0]
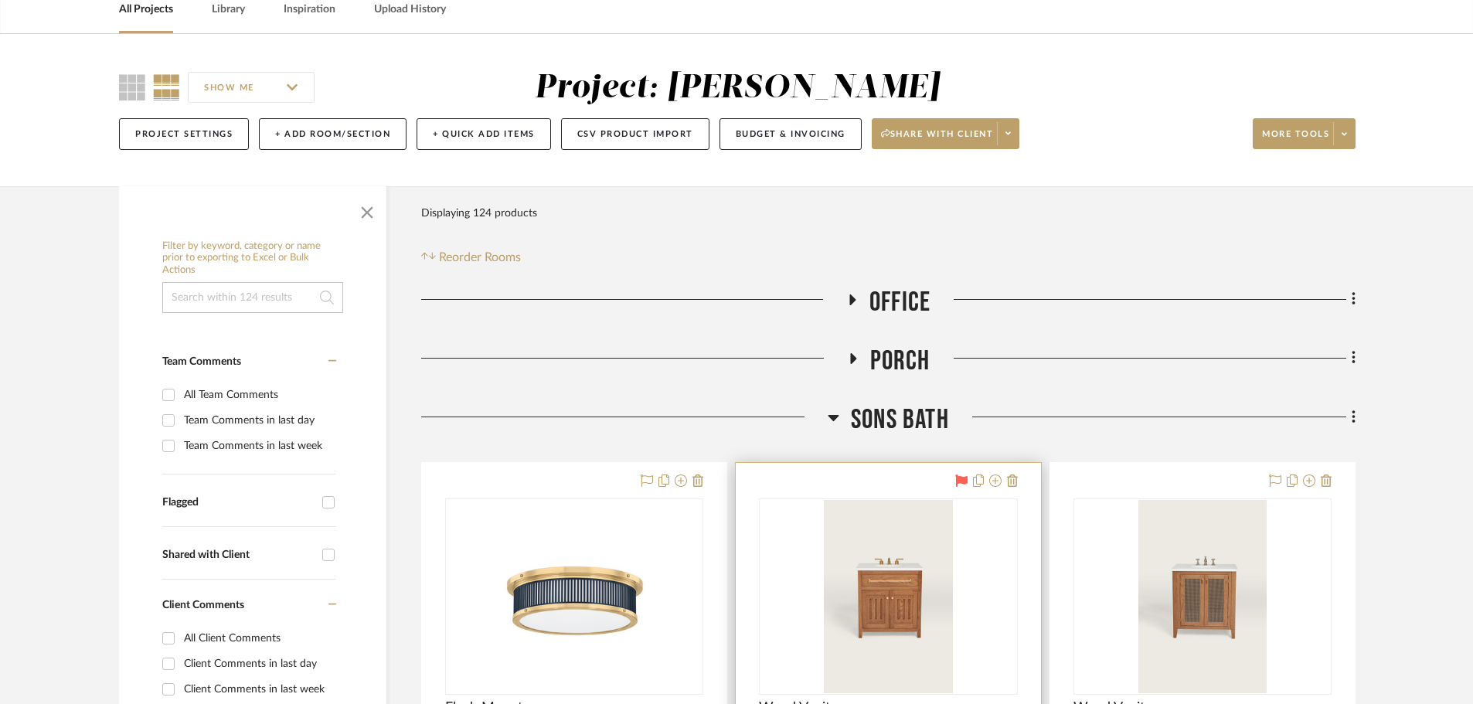
click at [329, 505] on input "Flagged" at bounding box center [328, 502] width 25 height 25
checkbox input "true"
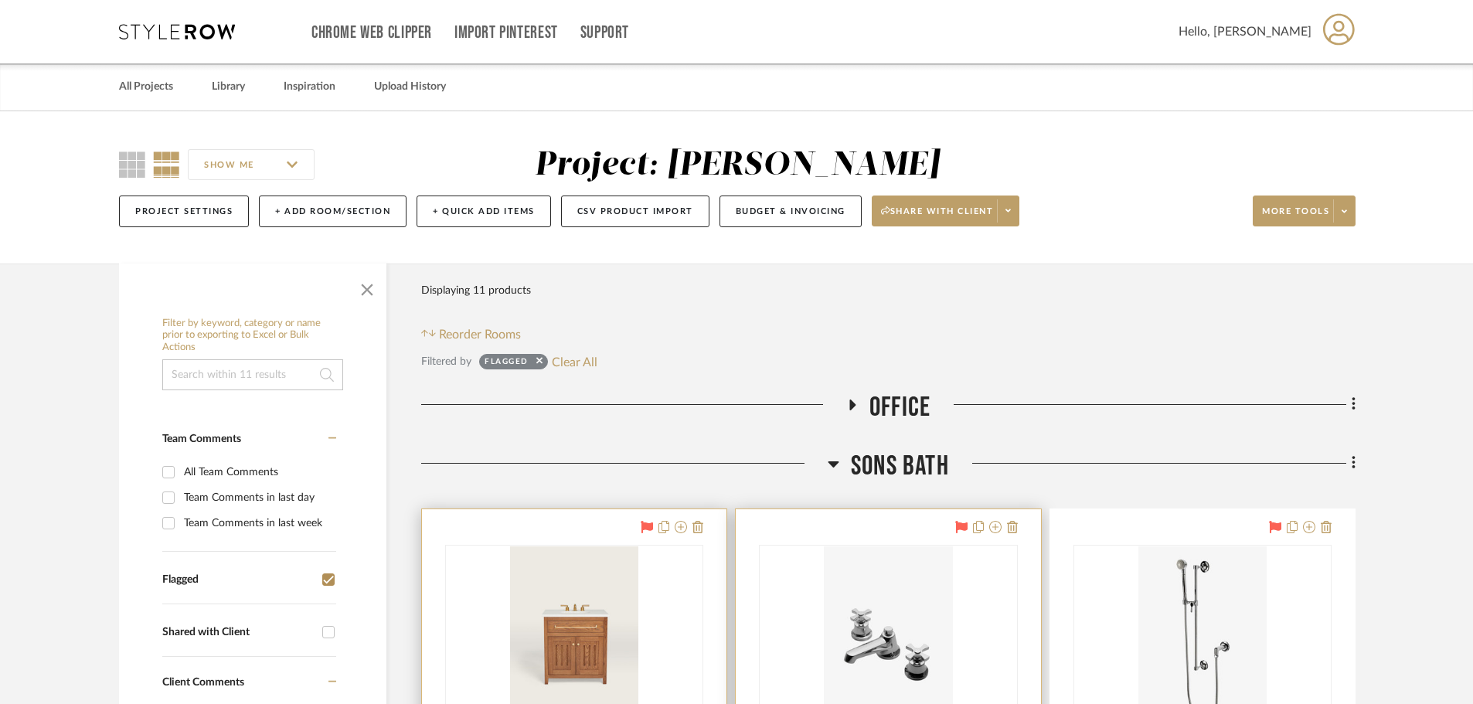
click at [832, 461] on icon at bounding box center [833, 464] width 11 height 6
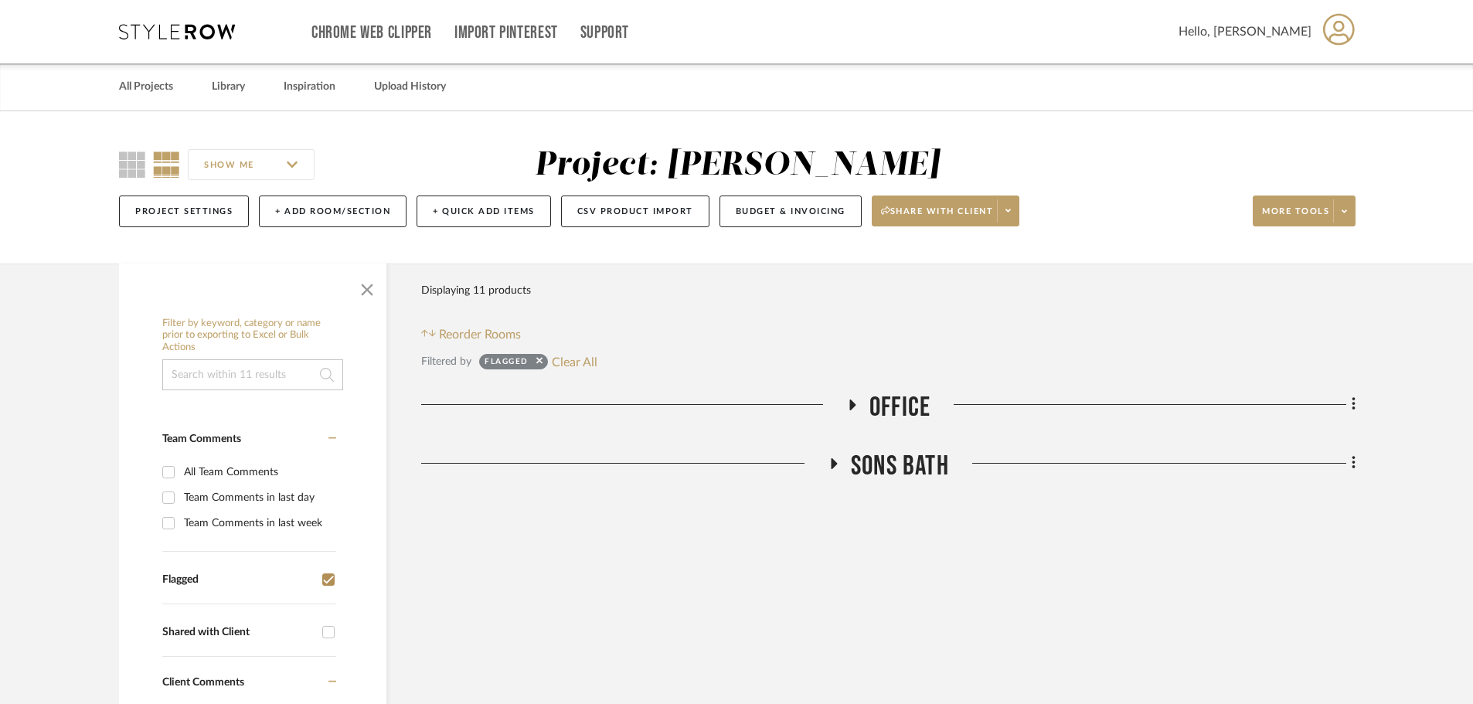
click at [856, 404] on icon at bounding box center [851, 405] width 19 height 12
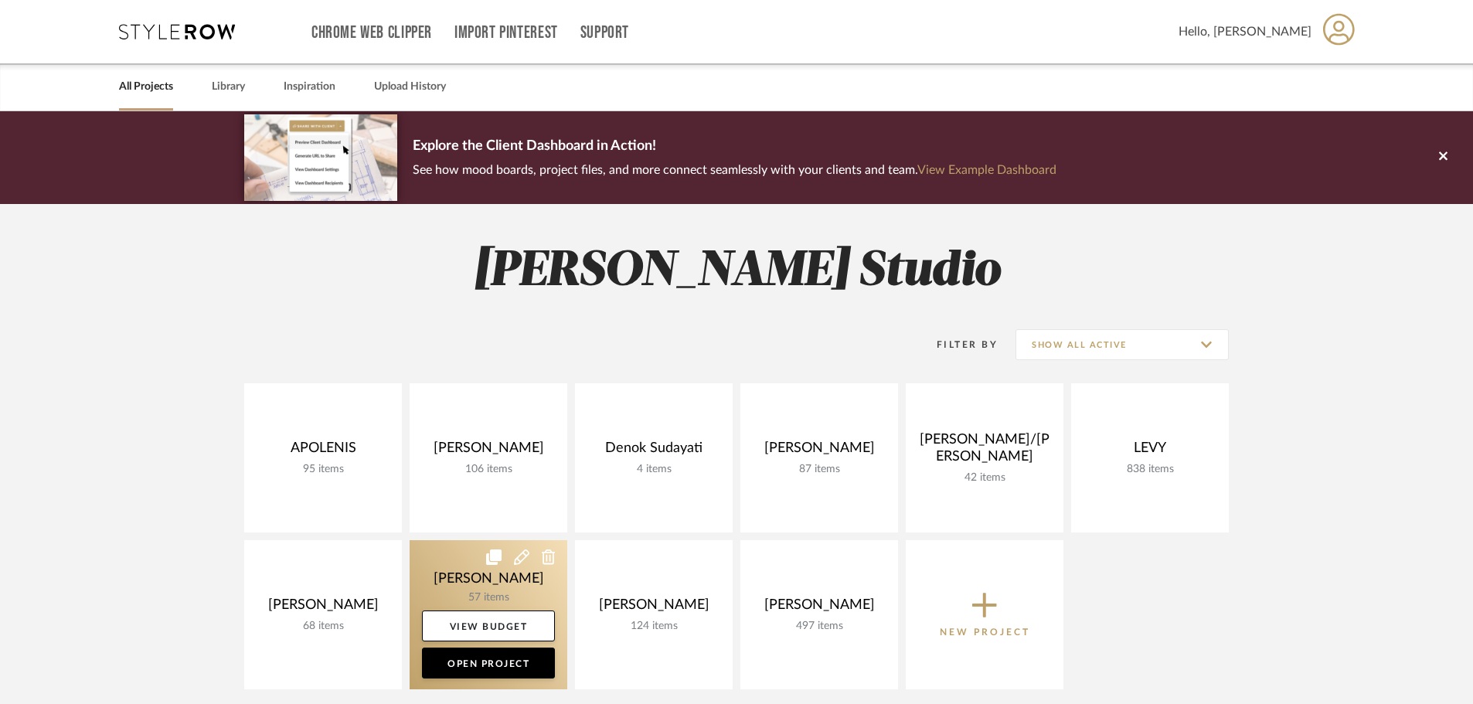
scroll to position [155, 0]
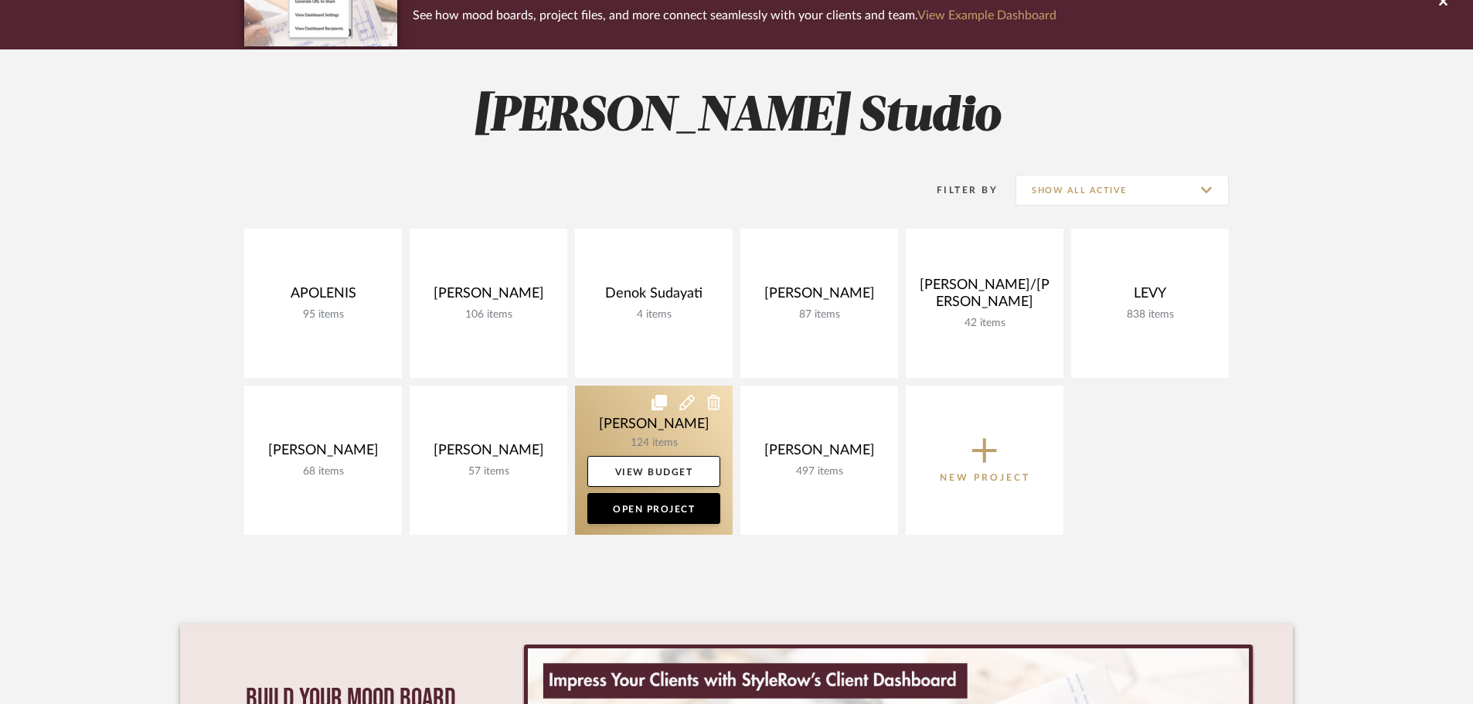
click at [634, 430] on link at bounding box center [654, 460] width 158 height 149
click at [634, 430] on div "Chrome Web Clipper Import Pinterest Support All Projects Library Inspiration Up…" at bounding box center [736, 439] width 1473 height 1188
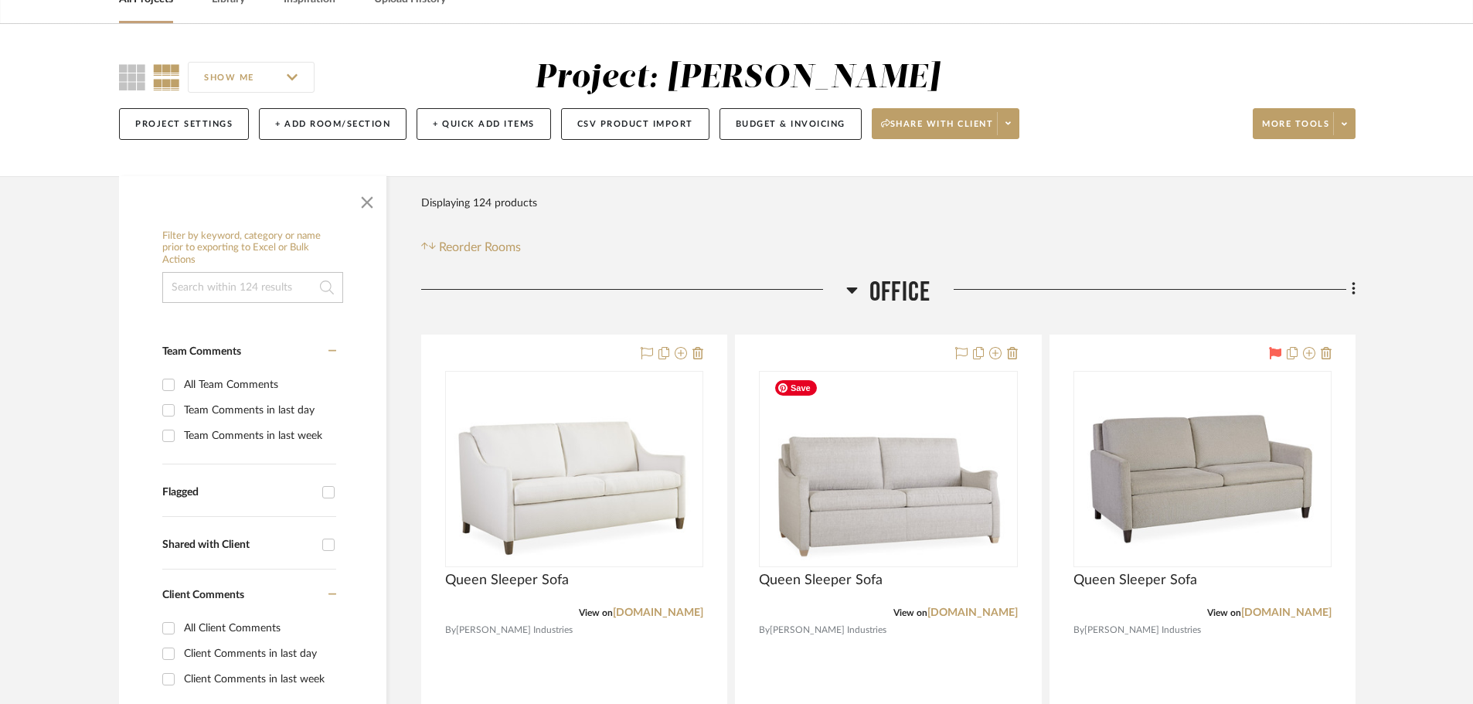
scroll to position [77, 0]
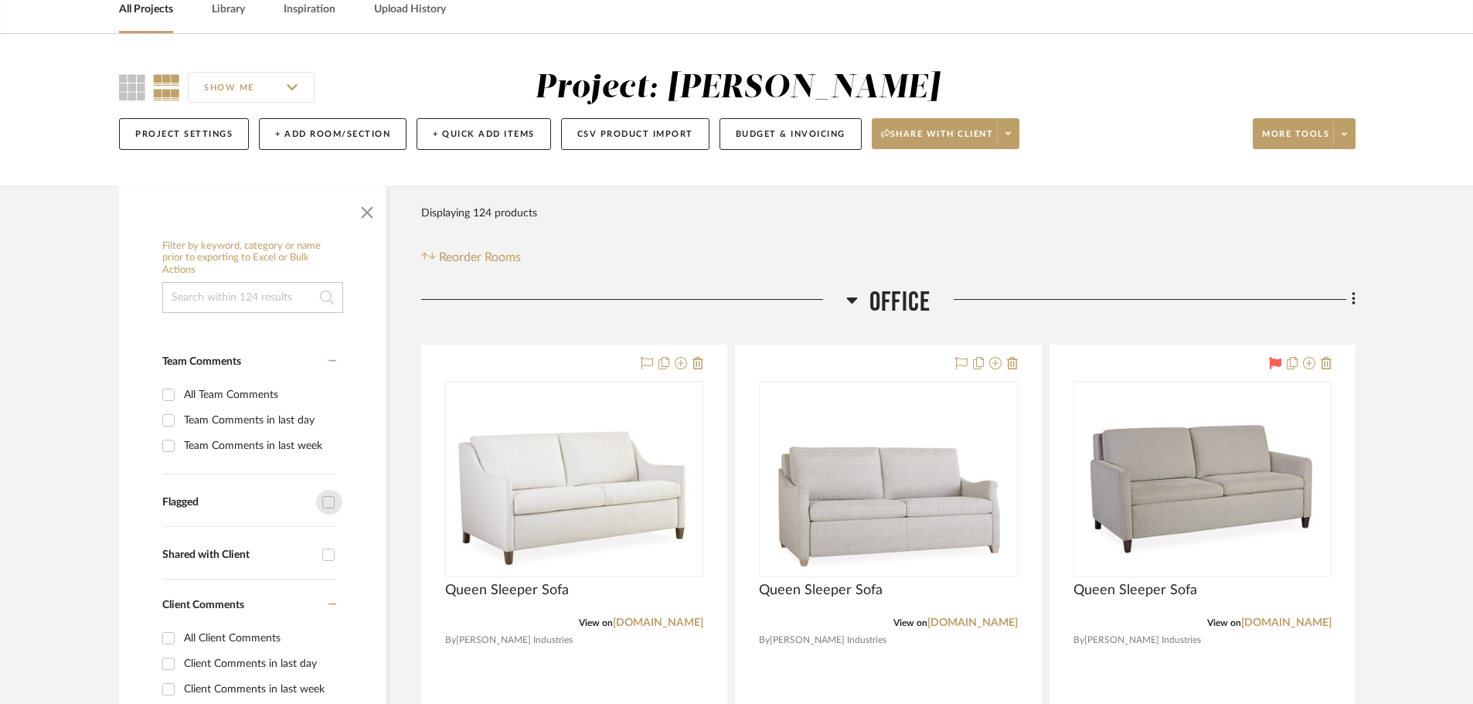
click at [328, 505] on input "Flagged" at bounding box center [328, 502] width 25 height 25
checkbox input "true"
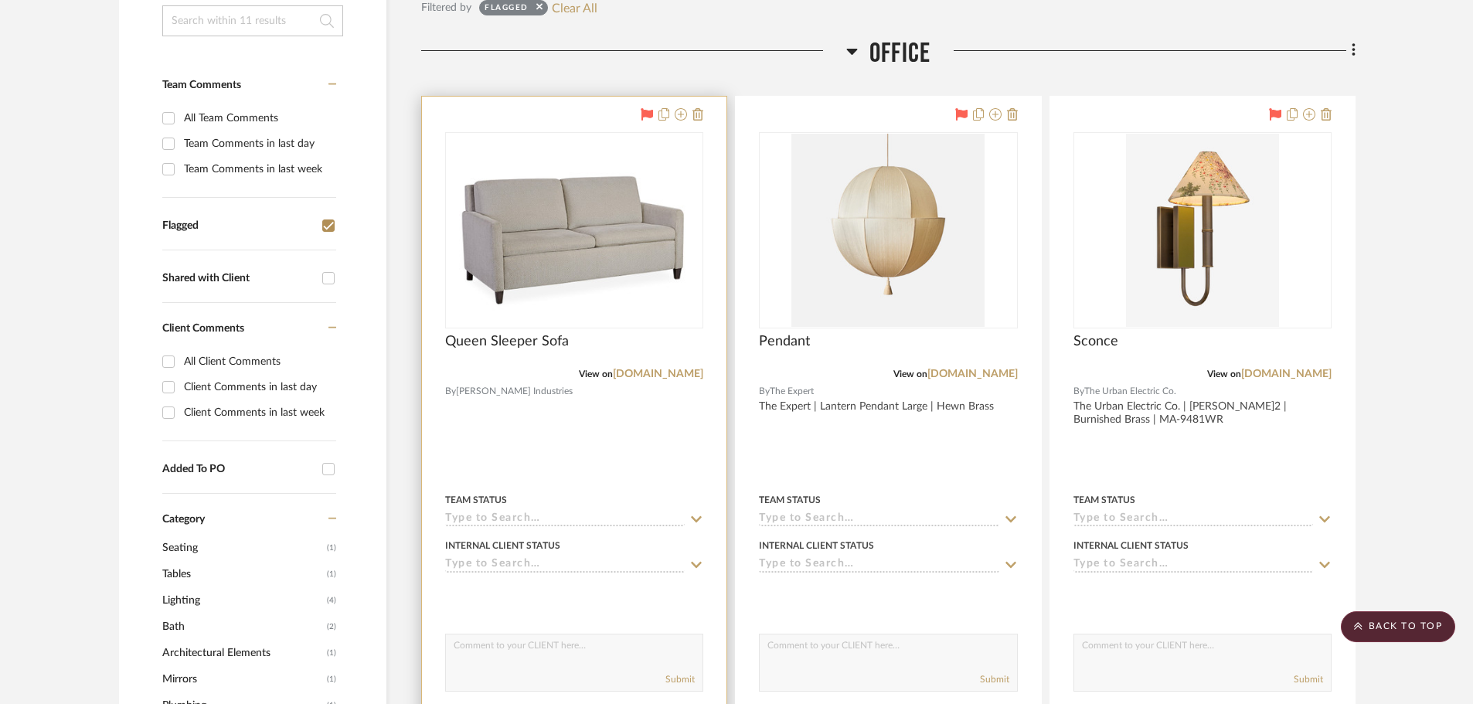
scroll to position [309, 0]
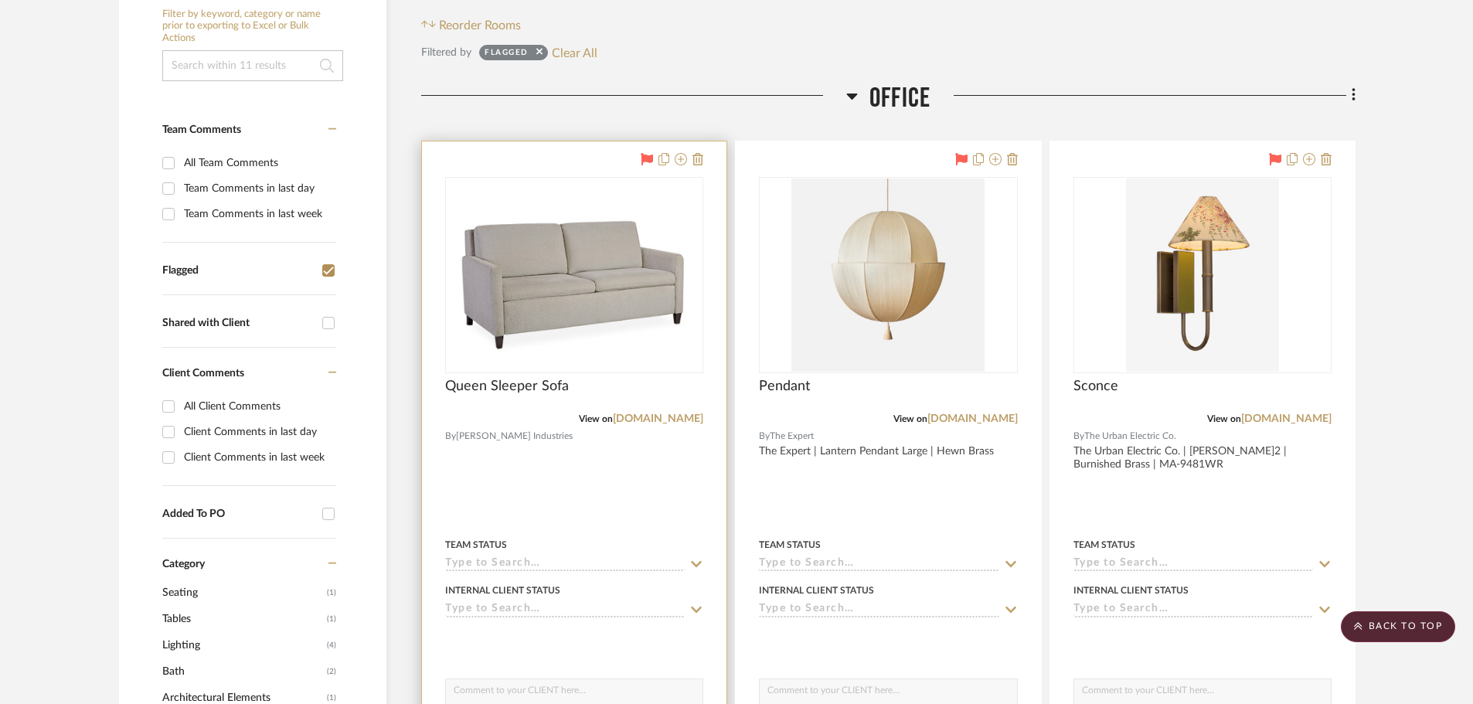
click at [546, 435] on div at bounding box center [574, 479] width 304 height 676
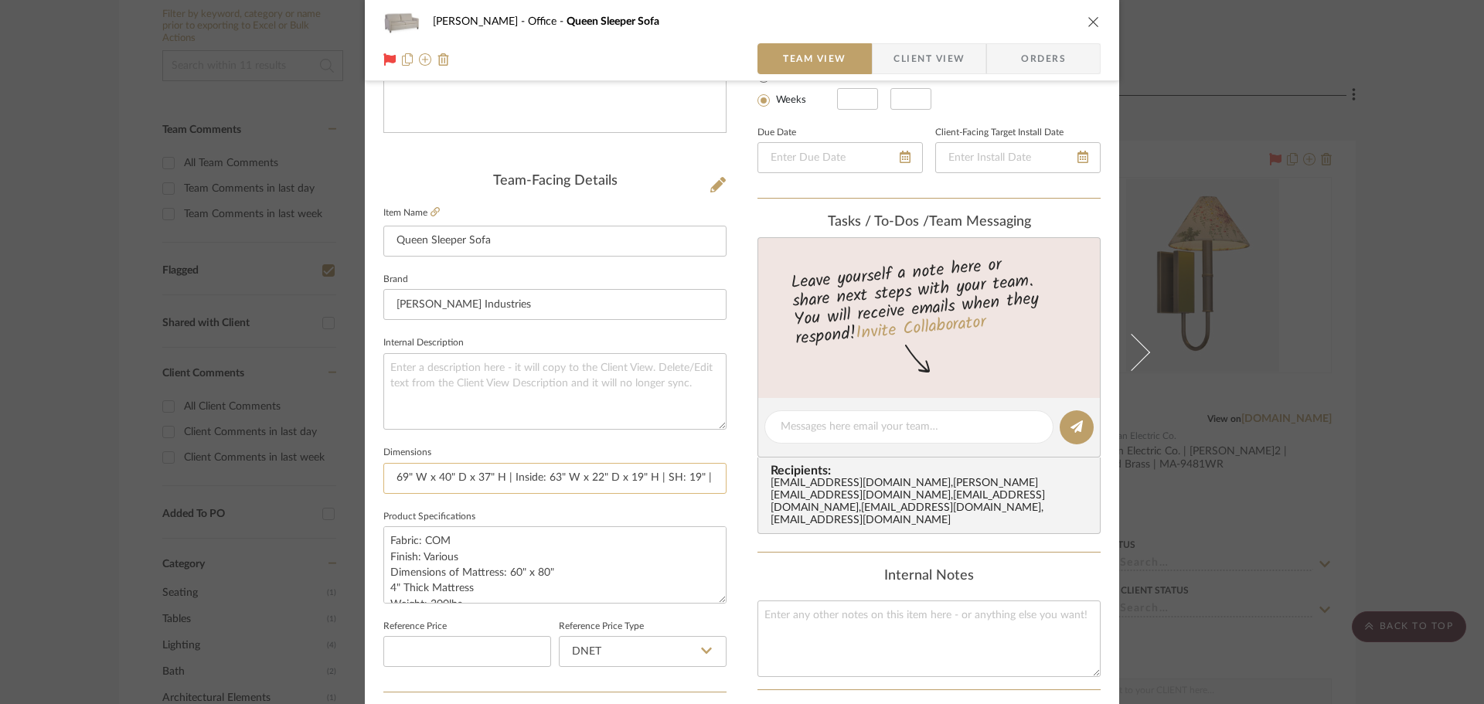
scroll to position [386, 0]
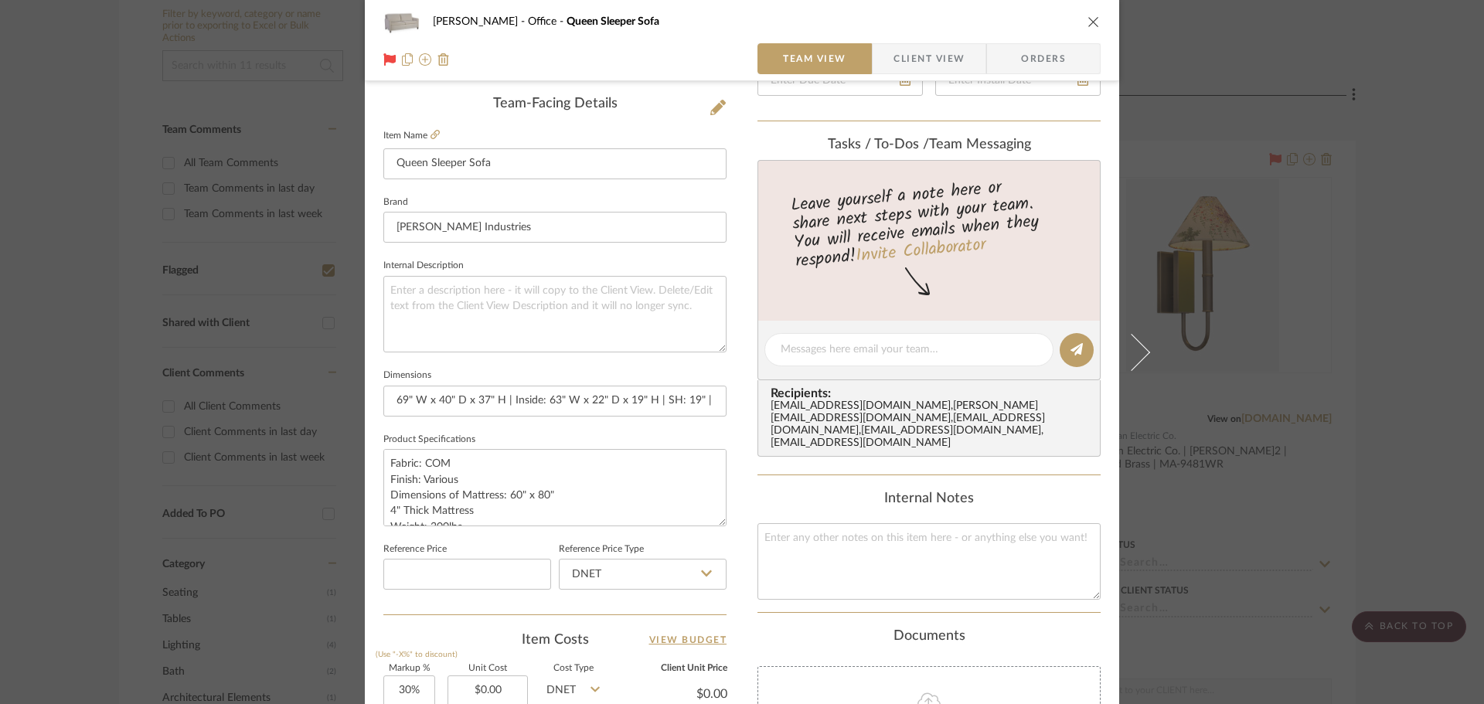
click at [1380, 294] on div "OYER Office Queen Sleeper Sofa Team View Client View Orders Team-Facing Details…" at bounding box center [742, 352] width 1484 height 704
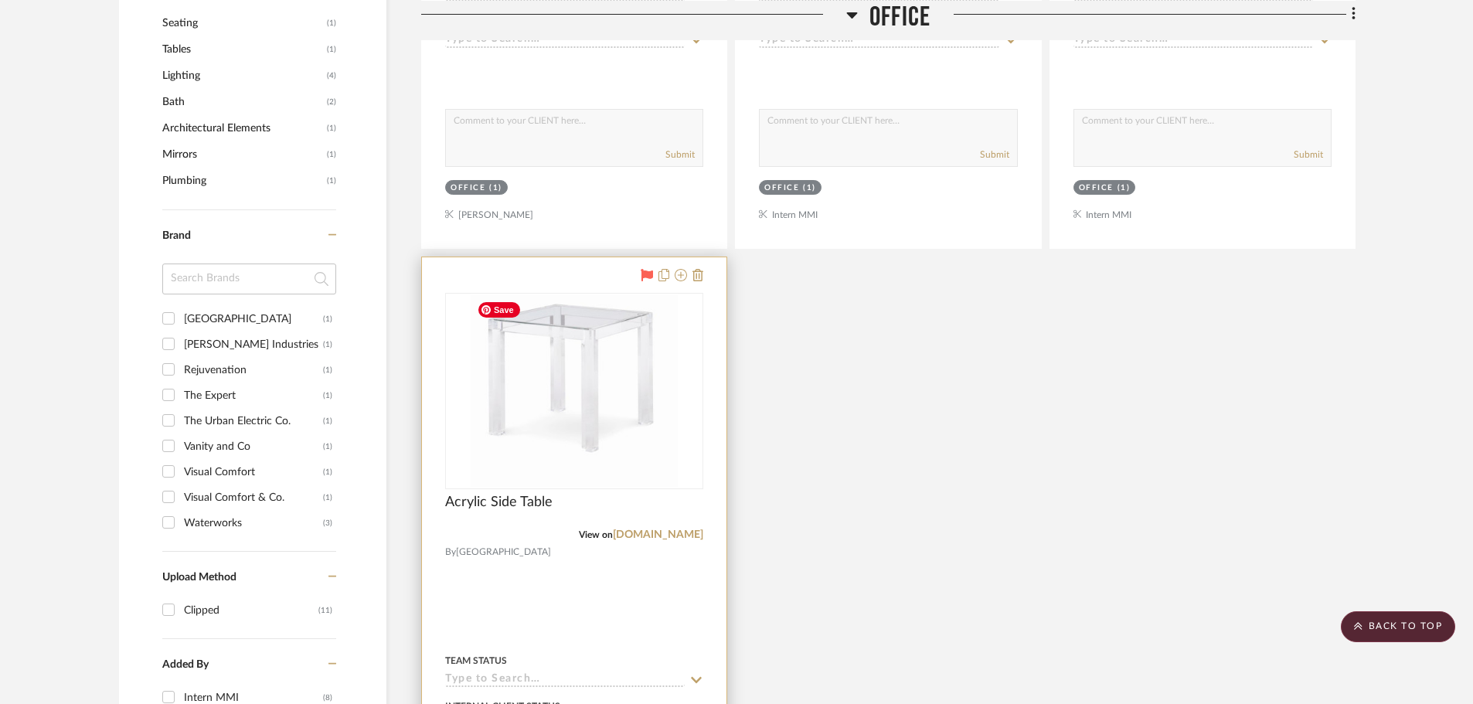
scroll to position [1004, 0]
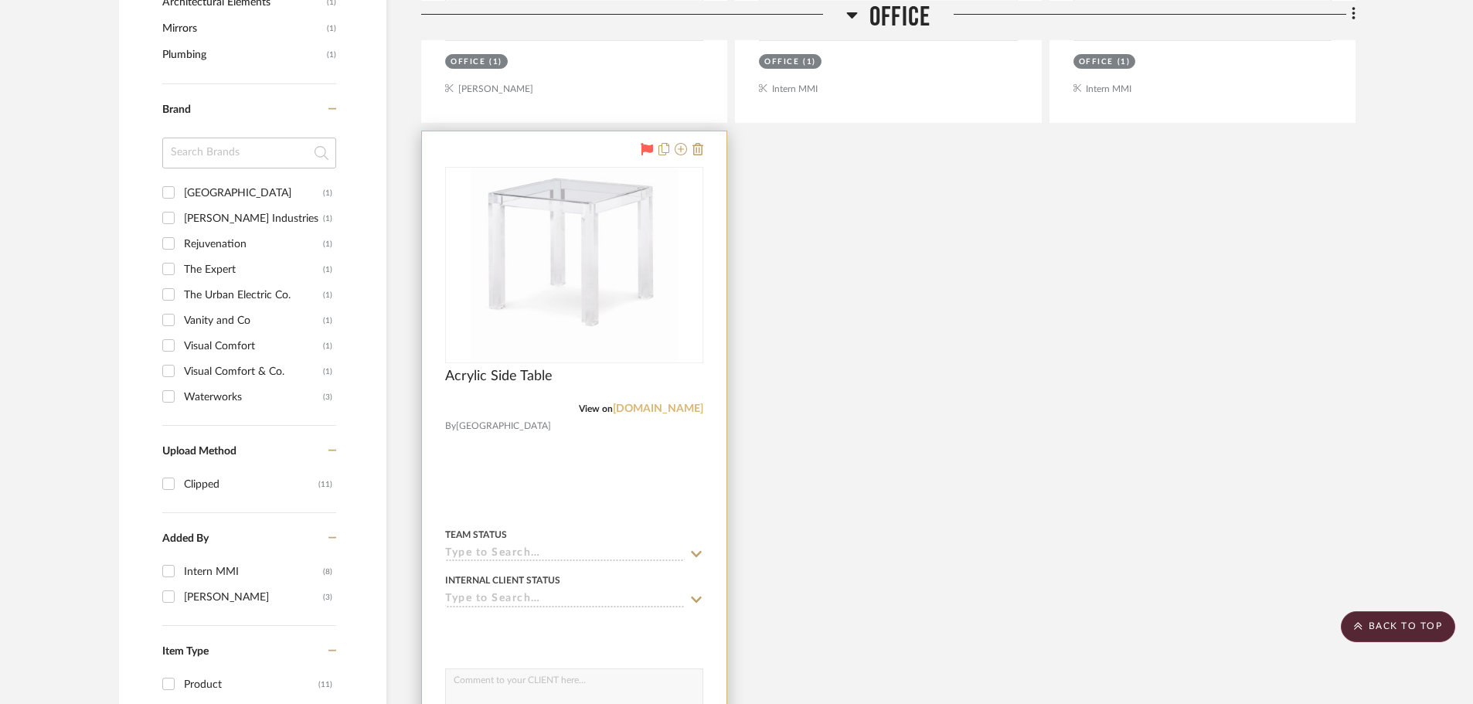
click at [613, 403] on link "[DOMAIN_NAME]" at bounding box center [658, 408] width 90 height 11
click at [581, 277] on img "0" at bounding box center [574, 264] width 207 height 193
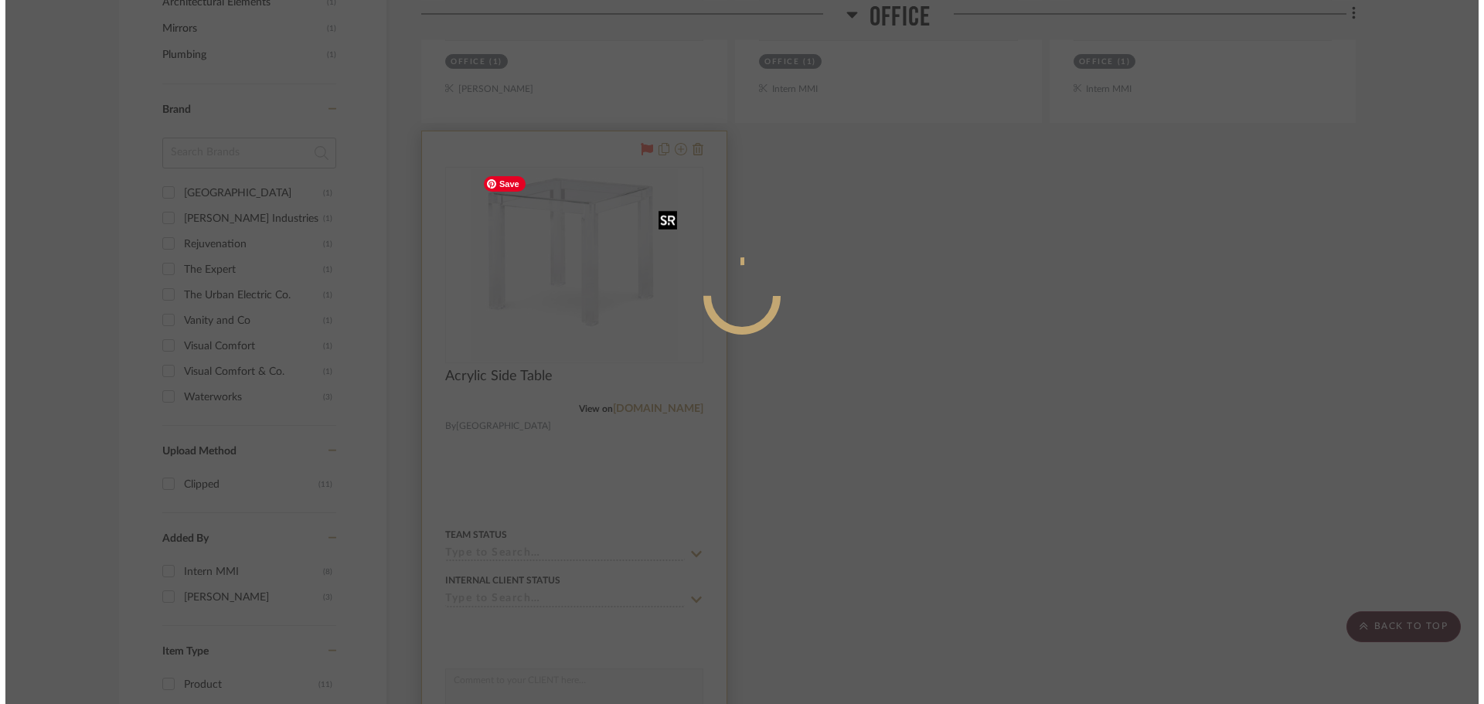
scroll to position [0, 0]
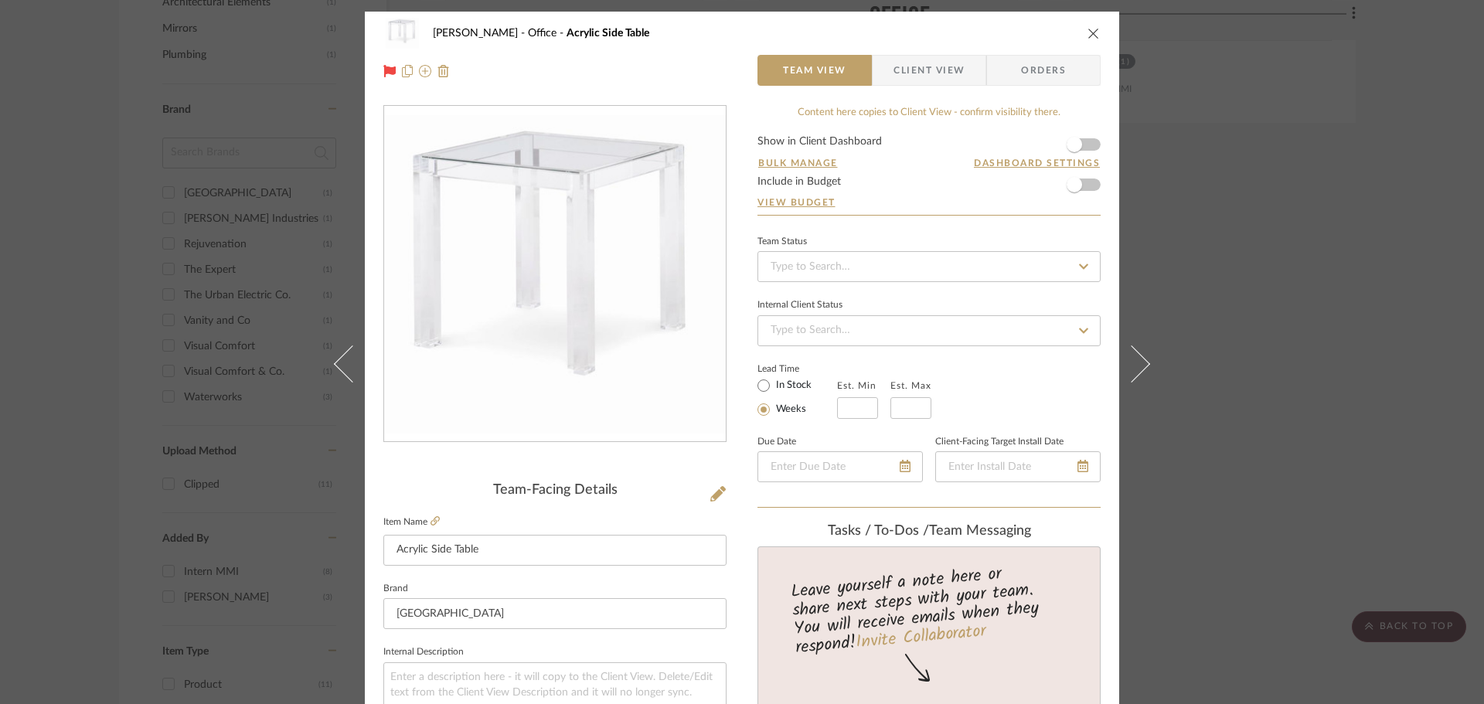
click at [1290, 245] on div "OYER Office Acrylic Side Table Team View Client View Orders Team-Facing Details…" at bounding box center [742, 352] width 1484 height 704
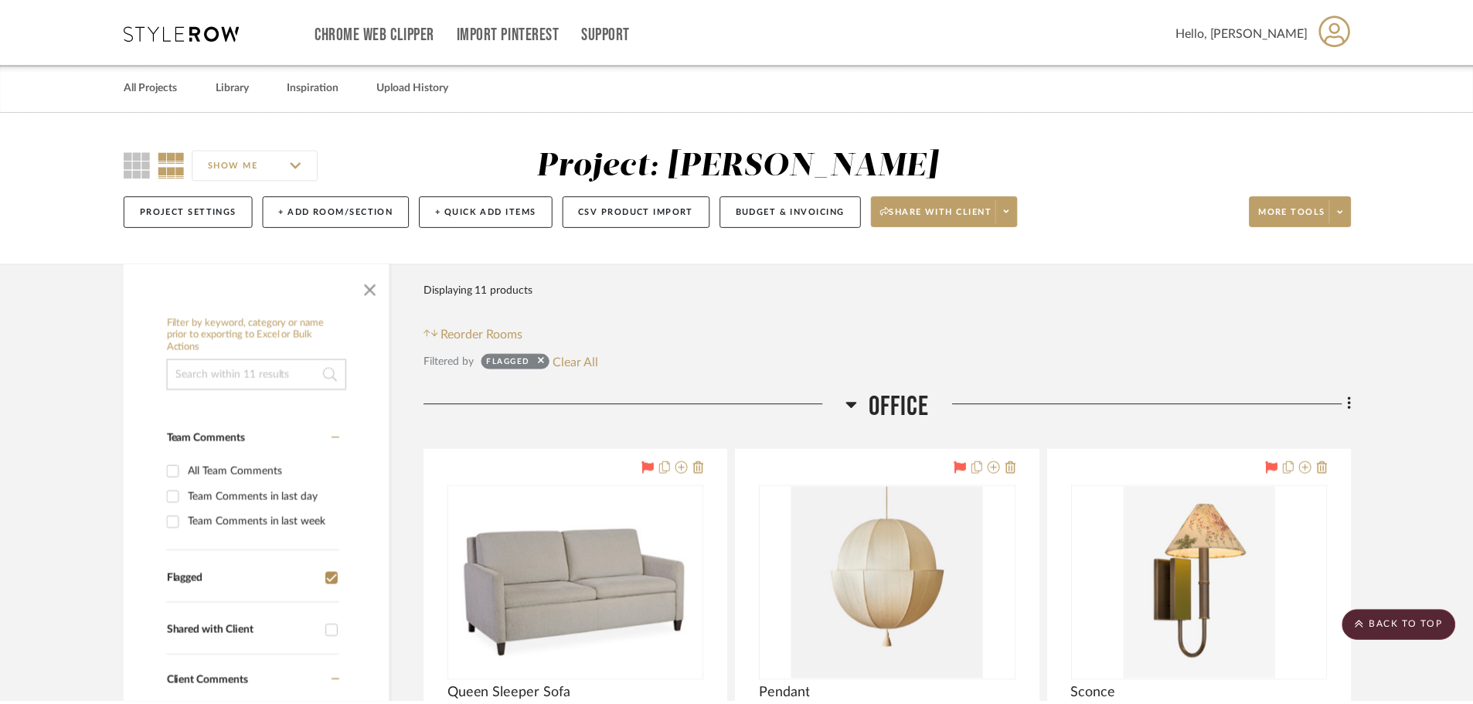
scroll to position [1004, 0]
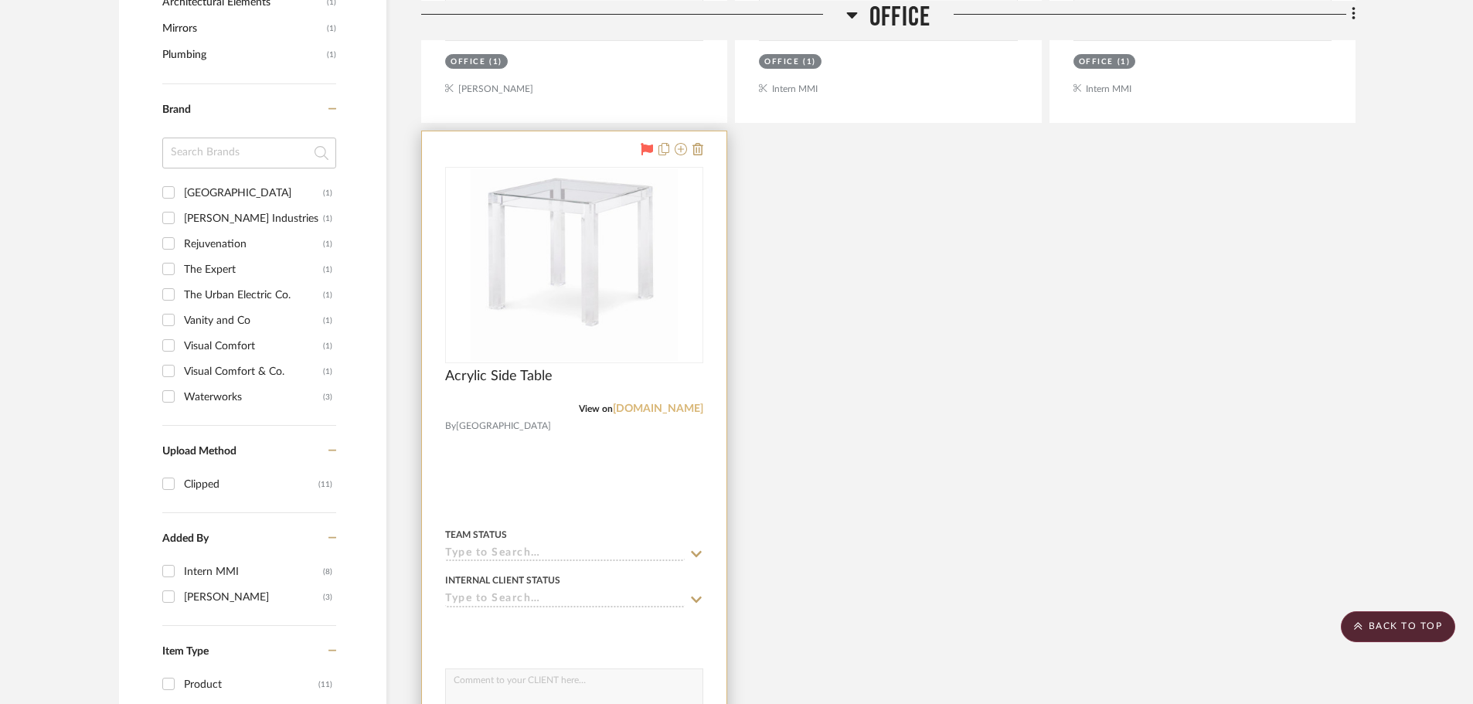
click at [626, 405] on link "[DOMAIN_NAME]" at bounding box center [658, 408] width 90 height 11
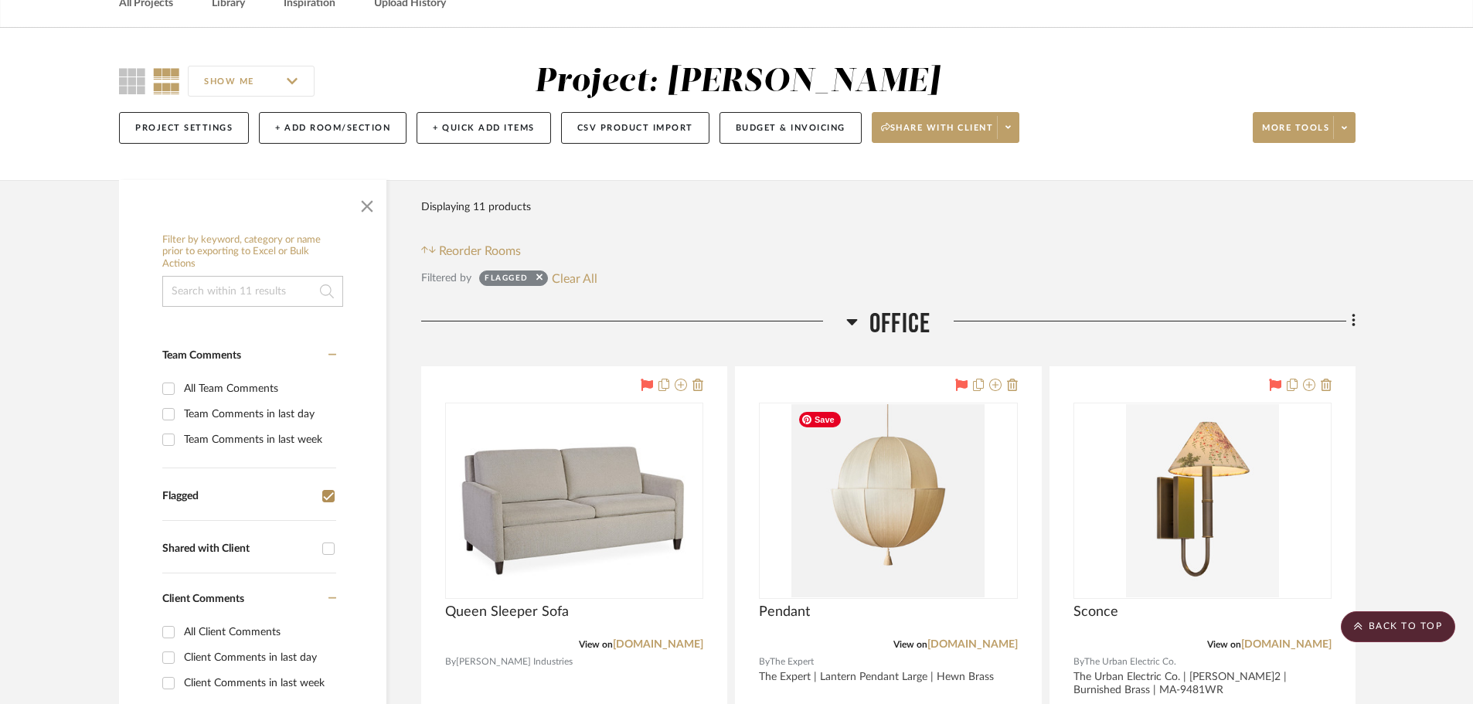
scroll to position [0, 0]
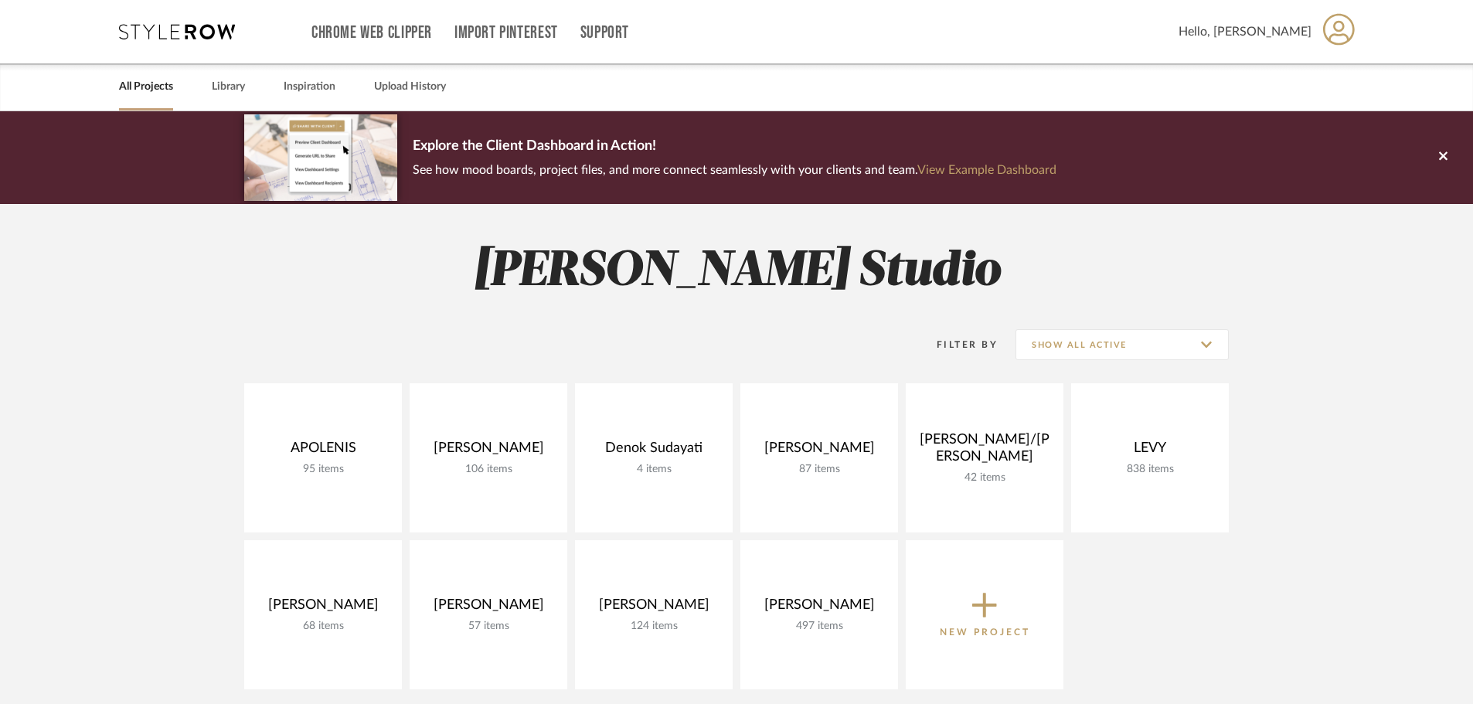
scroll to position [155, 0]
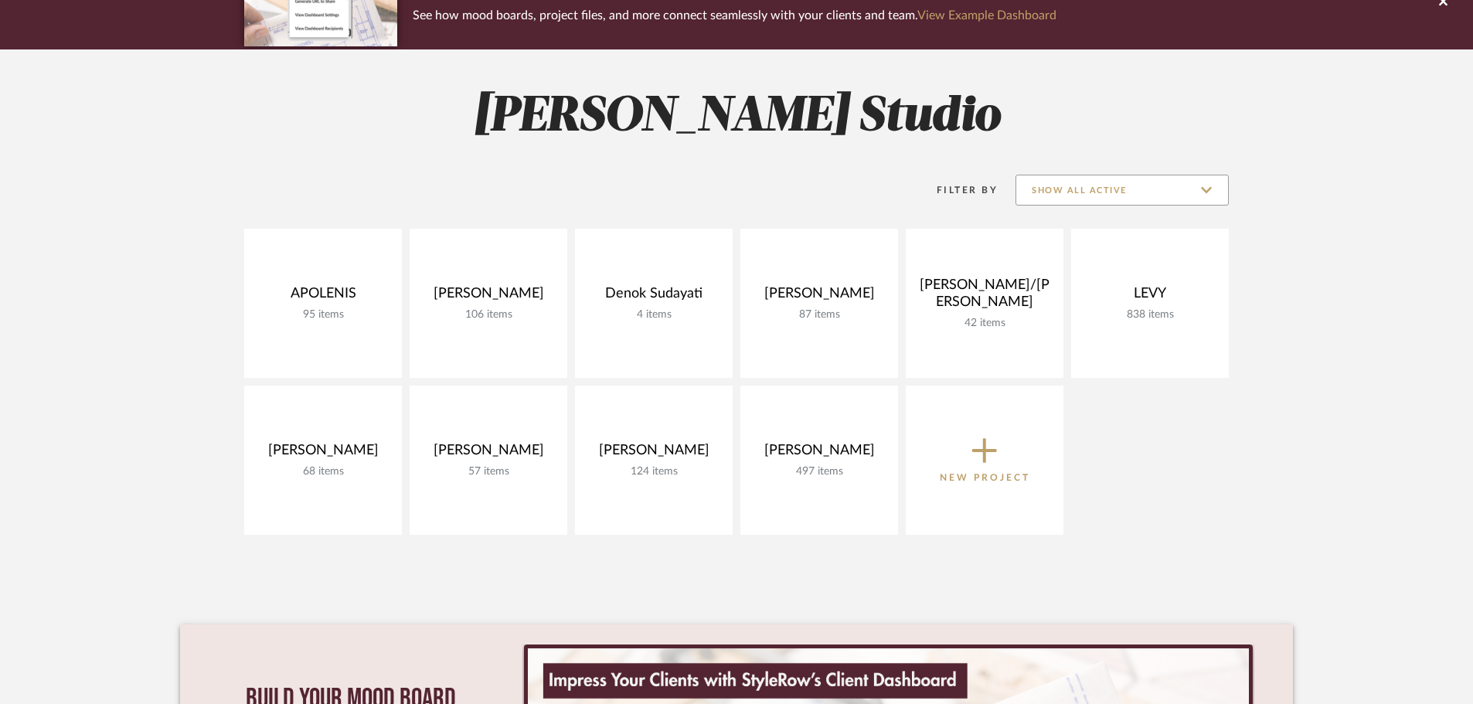
click at [1136, 191] on input "Show All Active" at bounding box center [1121, 190] width 213 height 31
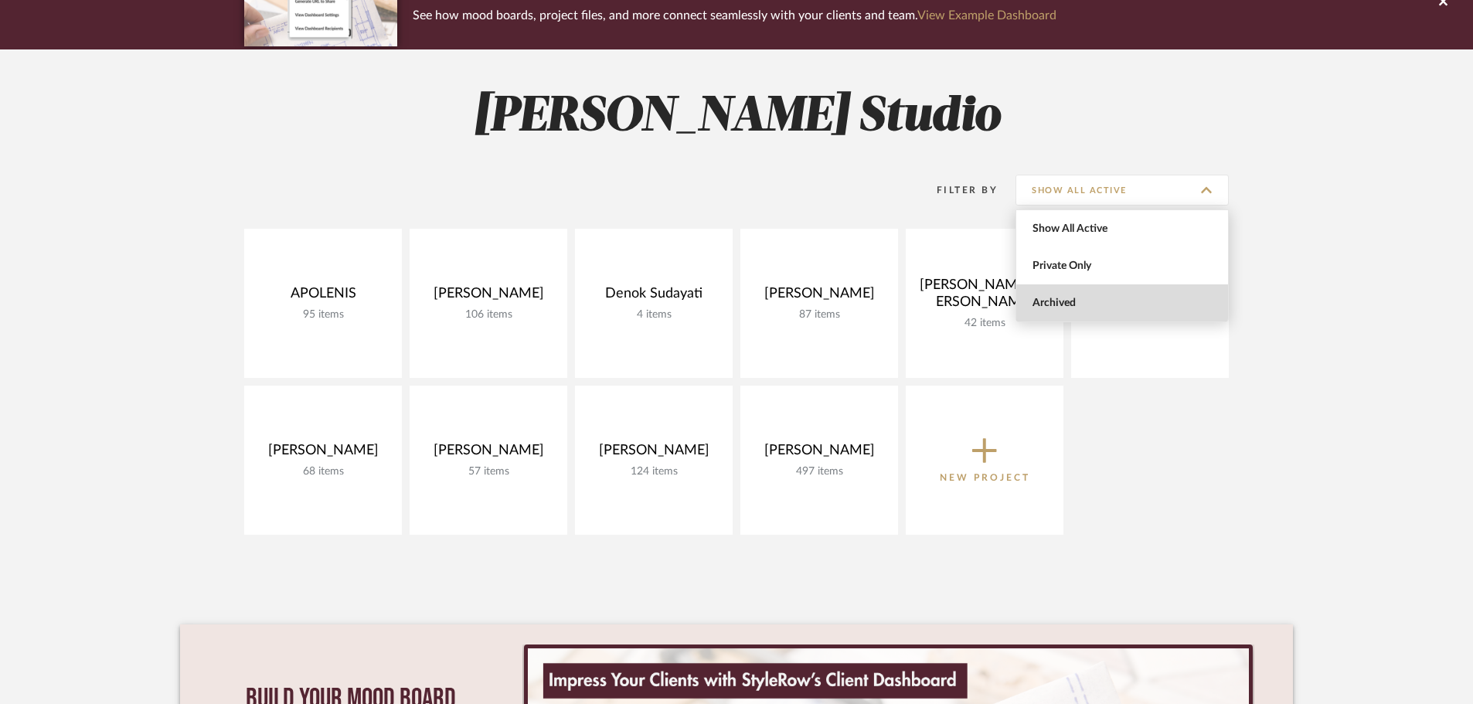
click at [1103, 300] on span "Archived" at bounding box center [1123, 303] width 183 height 13
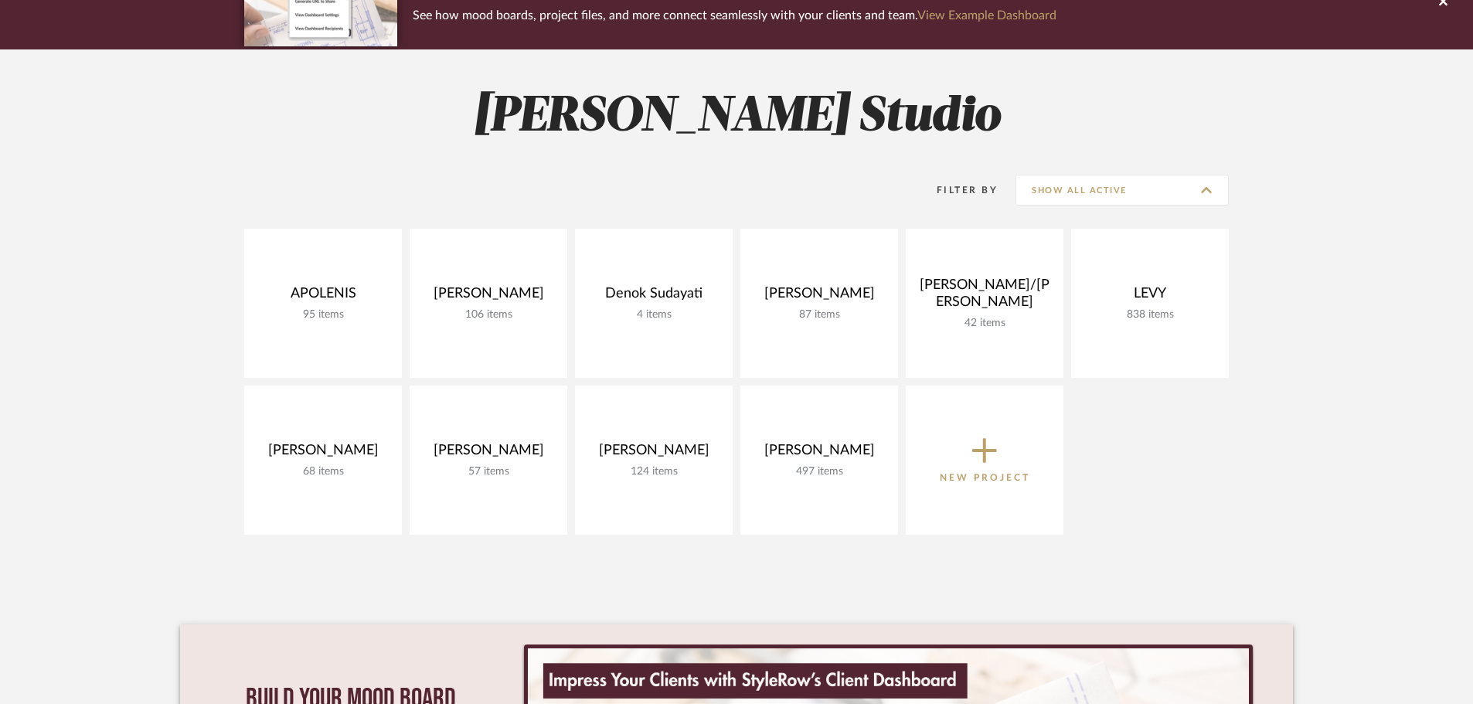
type input "Archived"
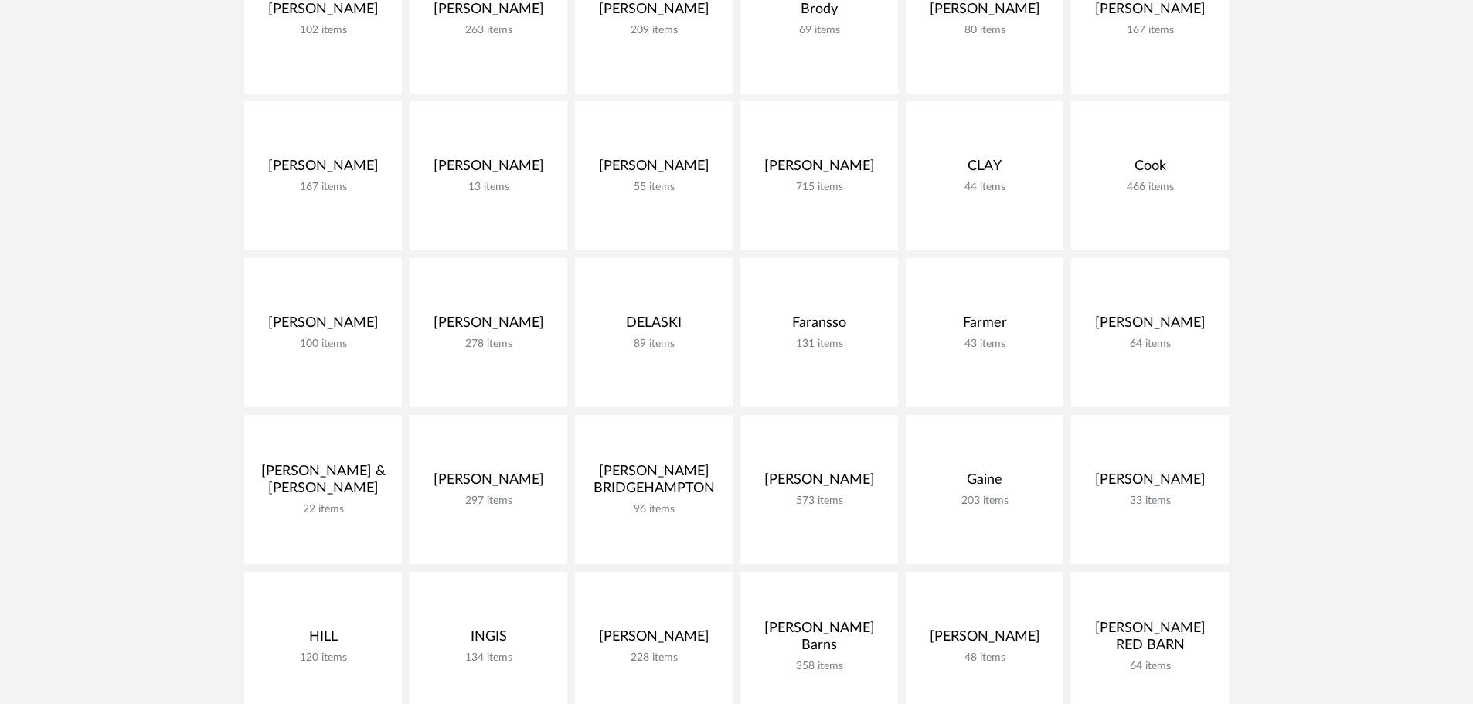
scroll to position [618, 0]
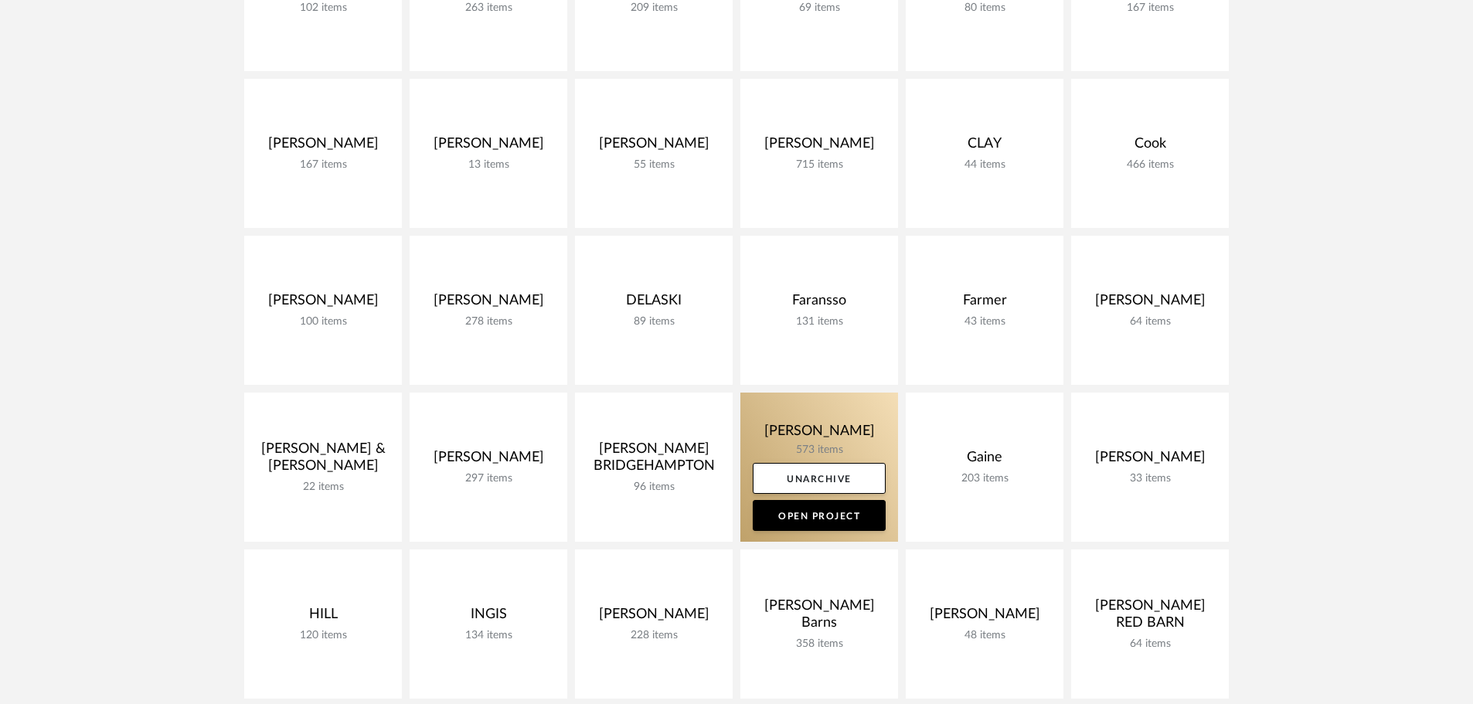
click at [809, 442] on link at bounding box center [819, 467] width 158 height 149
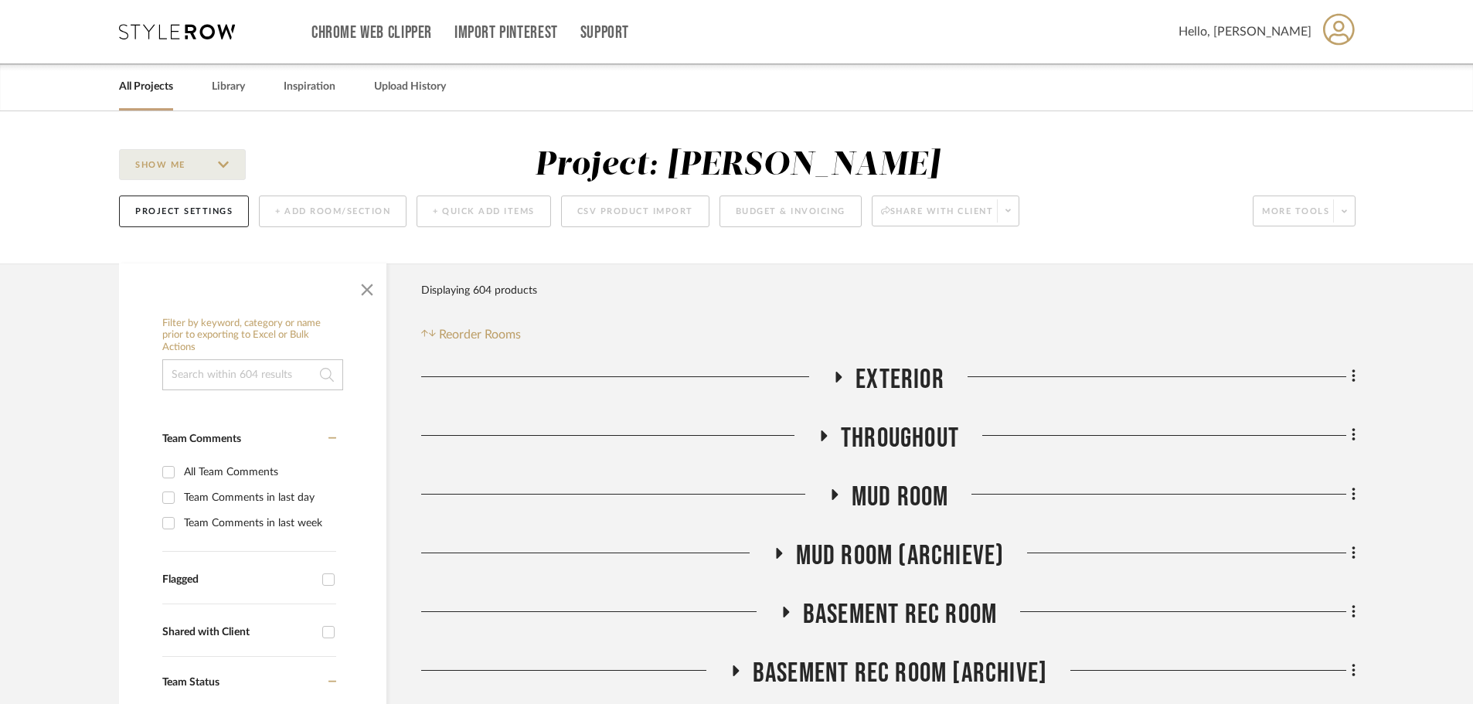
click at [336, 573] on input "Flagged" at bounding box center [328, 579] width 25 height 25
checkbox input "true"
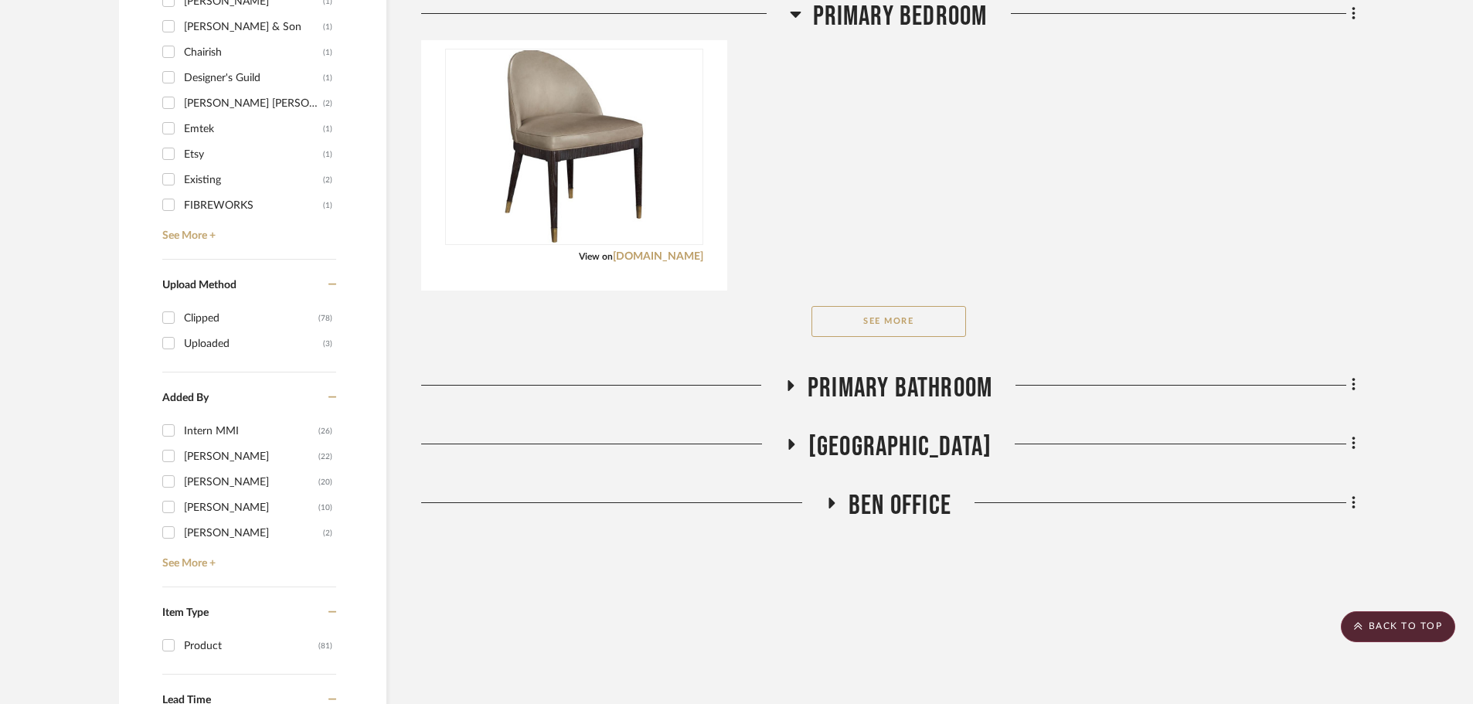
scroll to position [1854, 0]
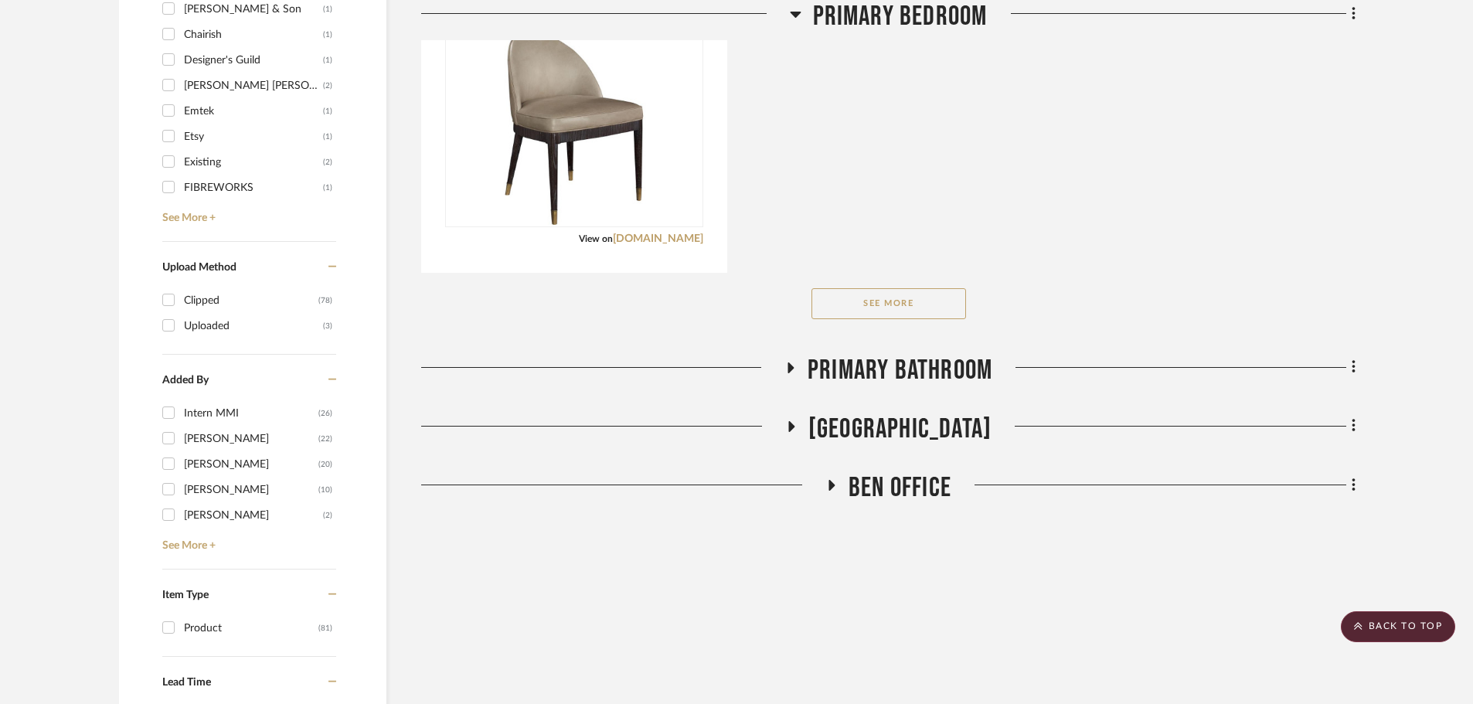
click at [873, 301] on button "See More" at bounding box center [888, 303] width 155 height 31
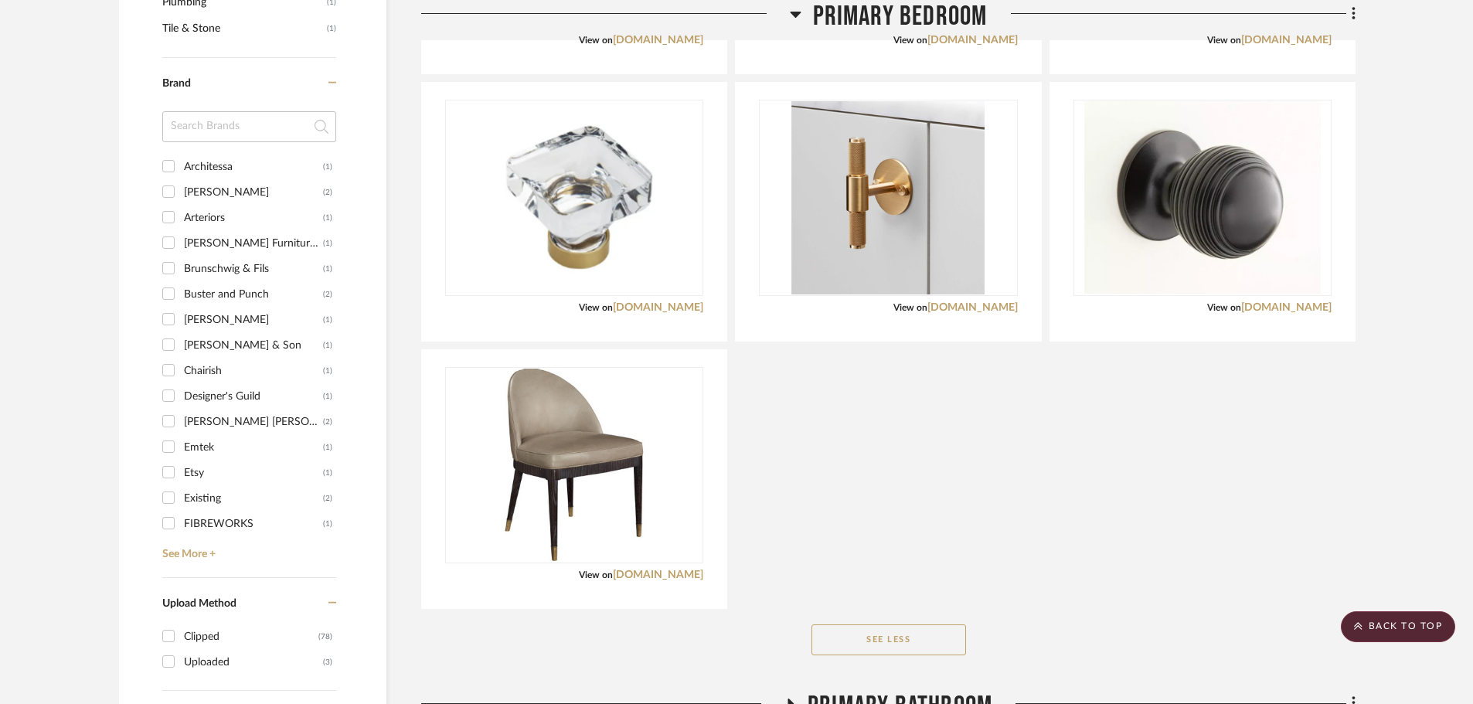
scroll to position [1545, 0]
